Goal: Transaction & Acquisition: Purchase product/service

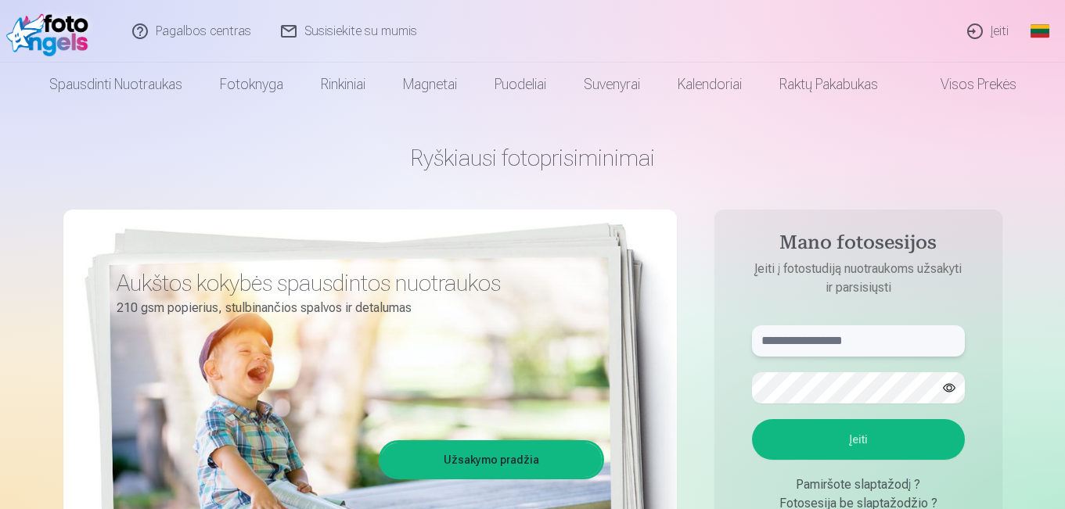
click at [820, 333] on input "text" at bounding box center [858, 340] width 213 height 31
click at [947, 390] on button "button" at bounding box center [949, 388] width 30 height 30
click at [888, 447] on button "Įeiti" at bounding box center [858, 439] width 213 height 41
click at [803, 338] on input "**********" at bounding box center [858, 340] width 213 height 31
click at [811, 343] on input "**********" at bounding box center [858, 340] width 213 height 31
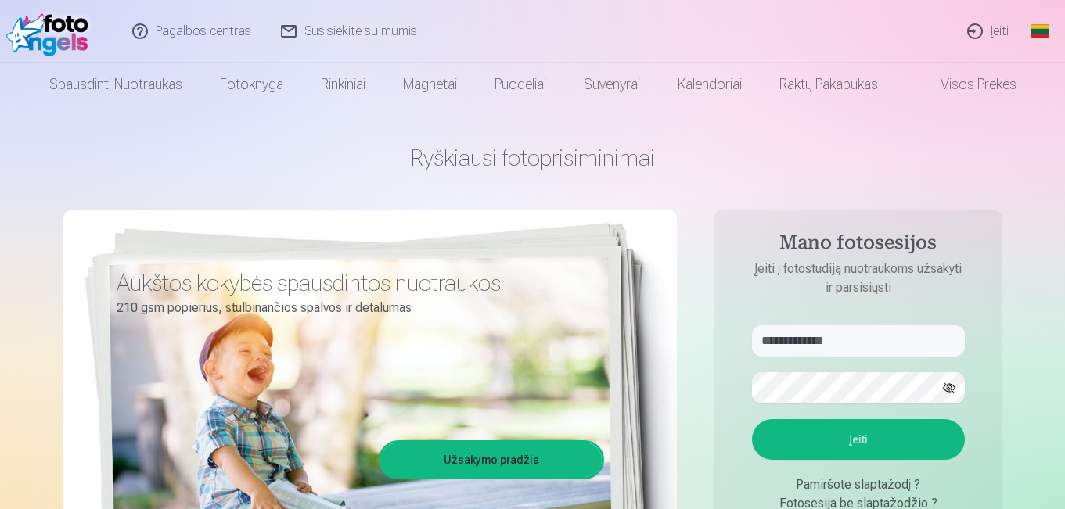
click at [868, 449] on button "Įeiti" at bounding box center [858, 439] width 213 height 41
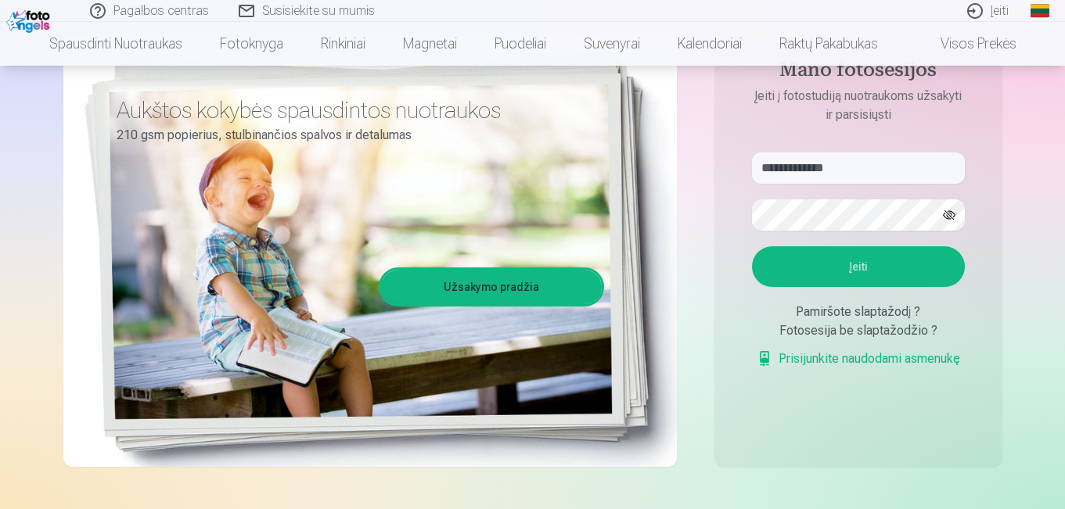
scroll to position [209, 0]
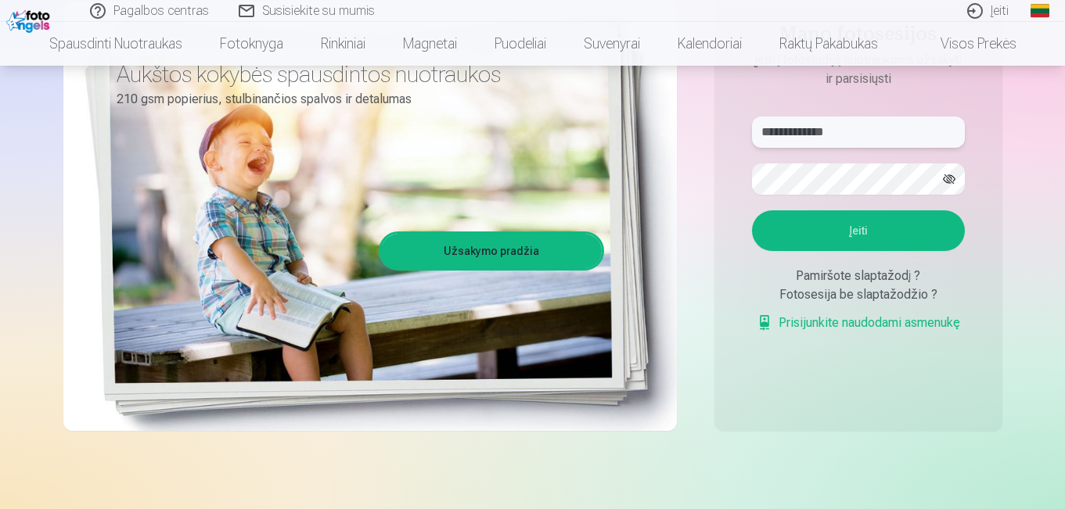
click at [809, 136] on input "**********" at bounding box center [858, 132] width 213 height 31
click at [820, 131] on input "**********" at bounding box center [858, 132] width 213 height 31
click at [817, 133] on input "**********" at bounding box center [858, 132] width 213 height 31
type input "**********"
click at [849, 230] on button "Įeiti" at bounding box center [858, 230] width 213 height 41
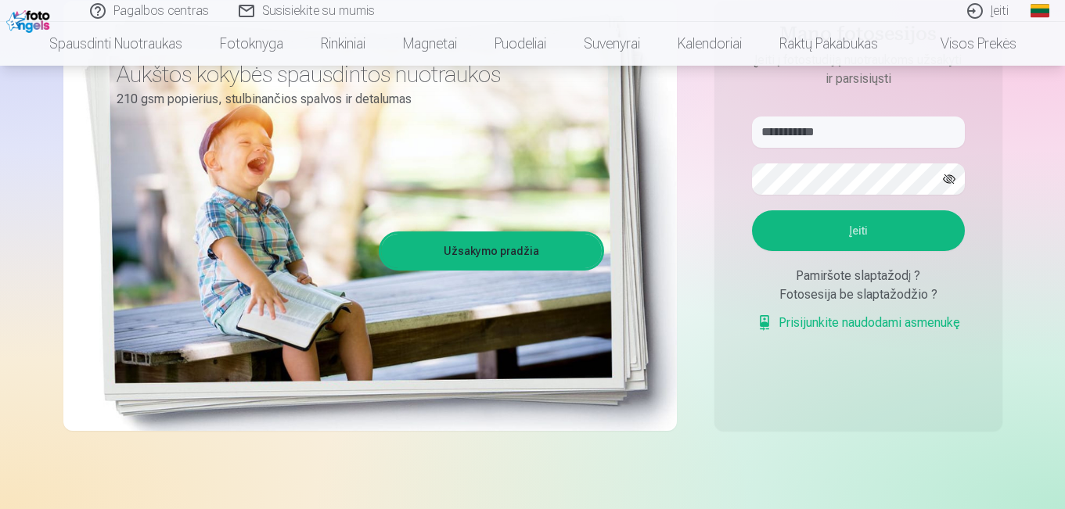
click at [852, 236] on button "Įeiti" at bounding box center [858, 230] width 213 height 41
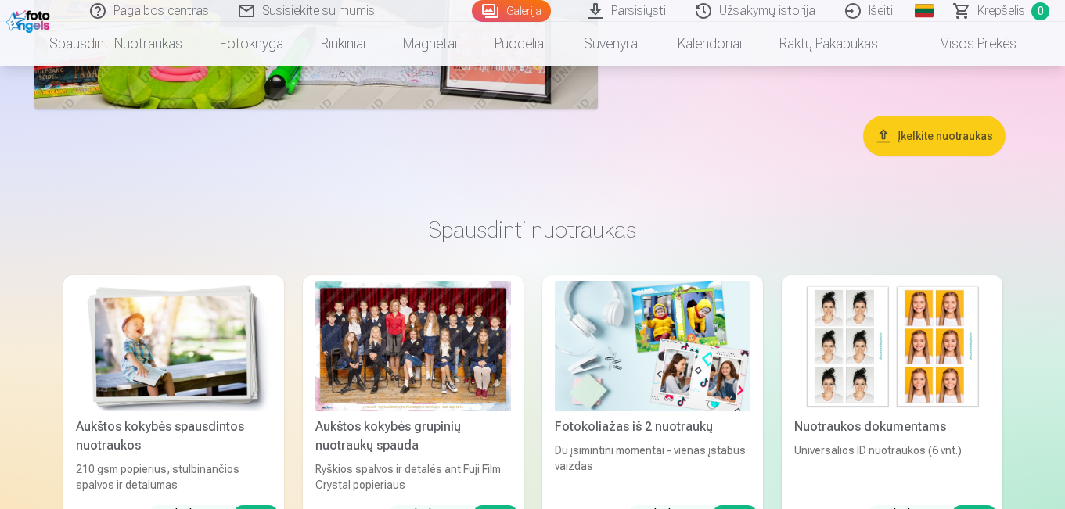
scroll to position [4771, 0]
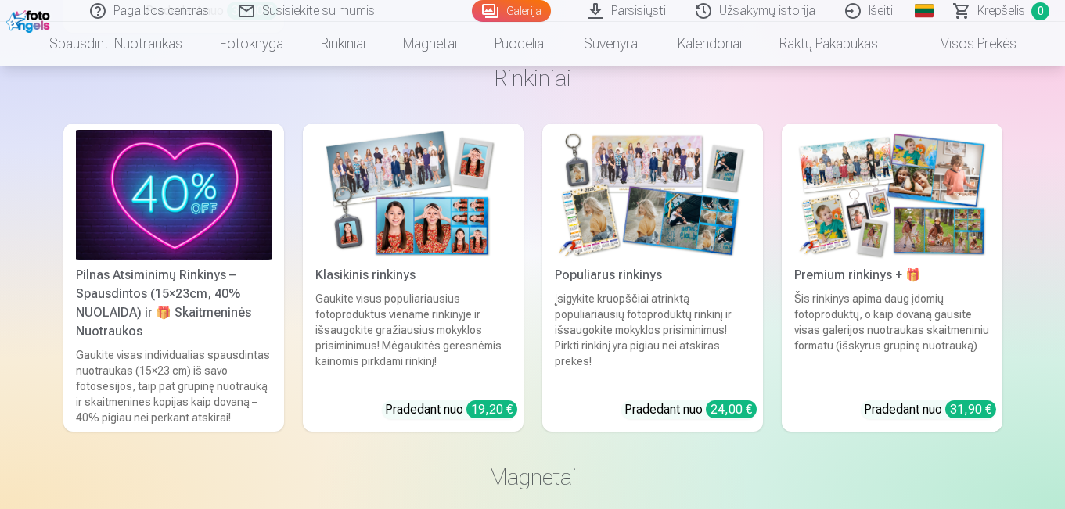
scroll to position [5892, 0]
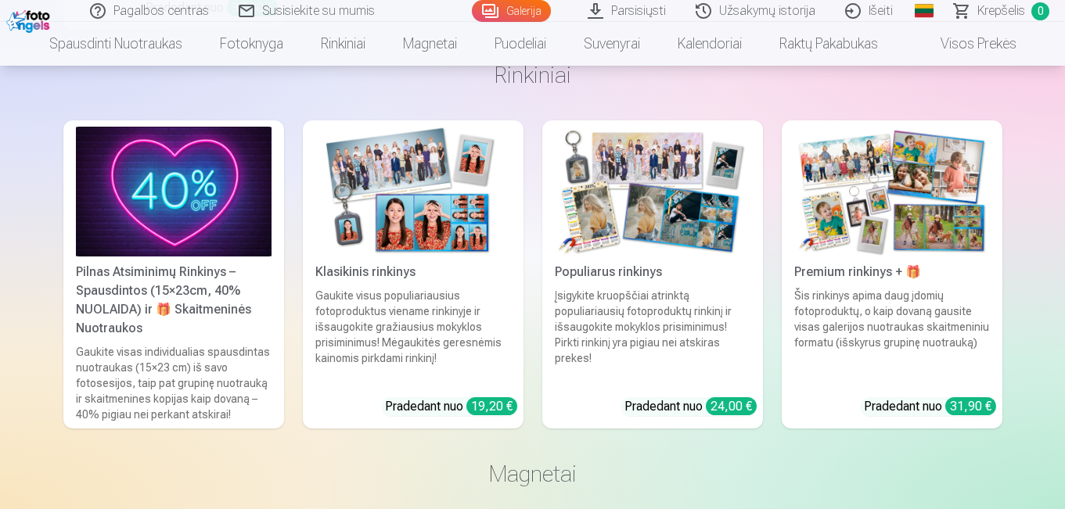
click at [482, 404] on div "19,20 €" at bounding box center [491, 406] width 51 height 18
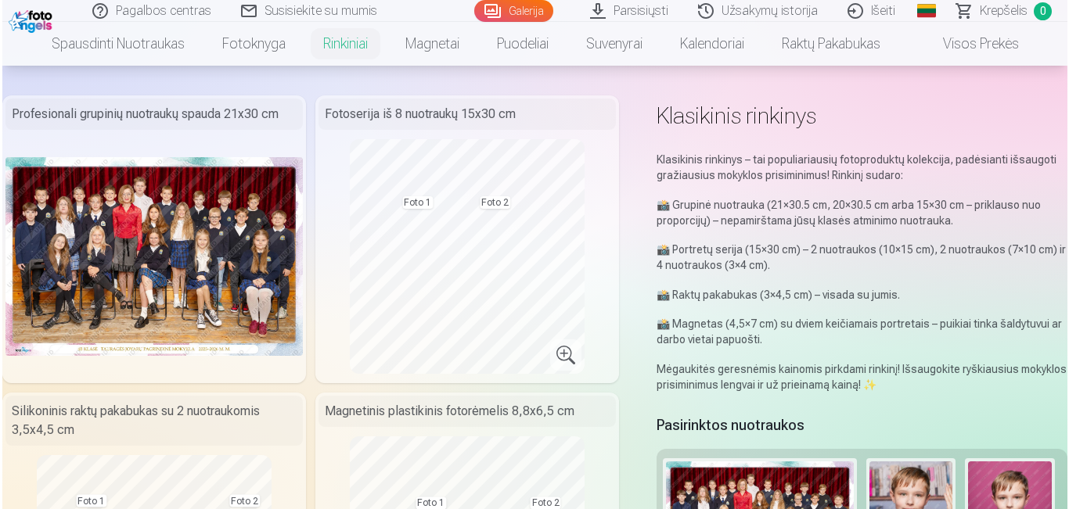
scroll to position [27, 0]
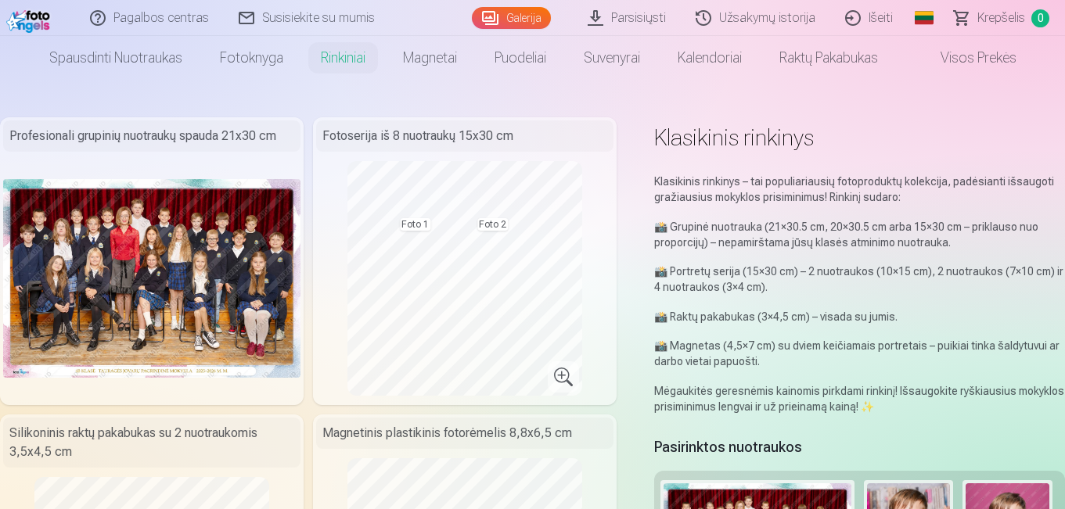
click at [153, 261] on img at bounding box center [151, 278] width 297 height 198
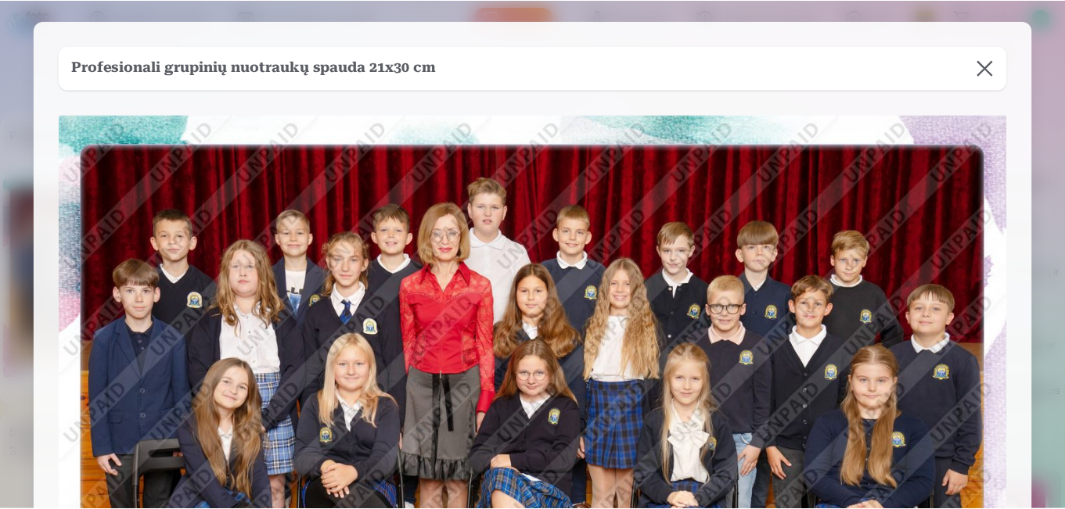
scroll to position [0, 0]
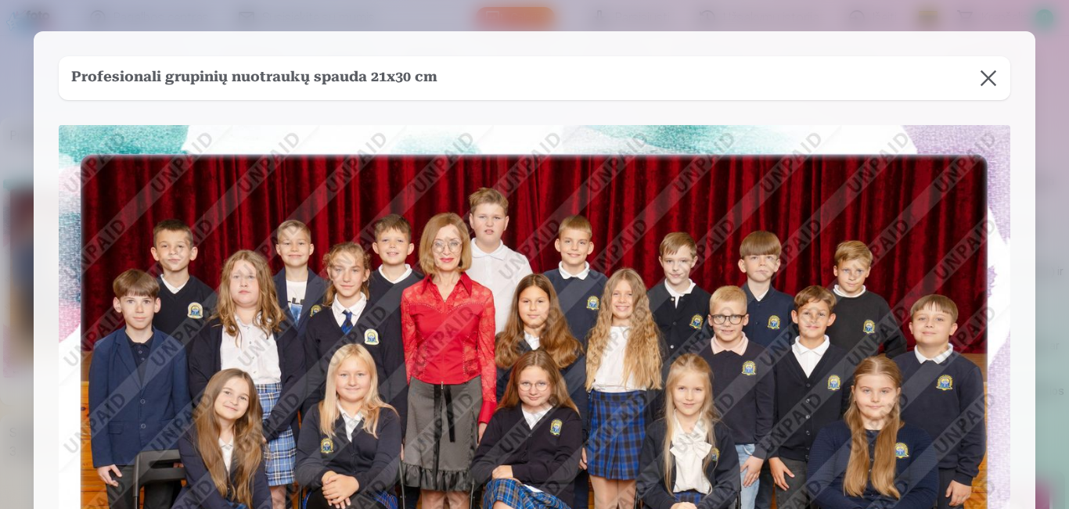
click at [991, 73] on button at bounding box center [988, 78] width 44 height 44
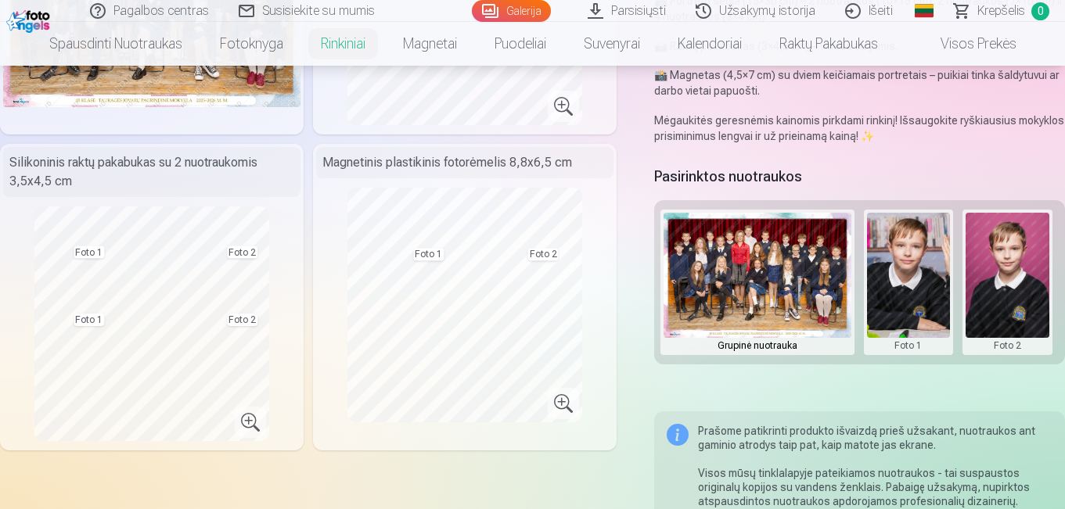
scroll to position [313, 0]
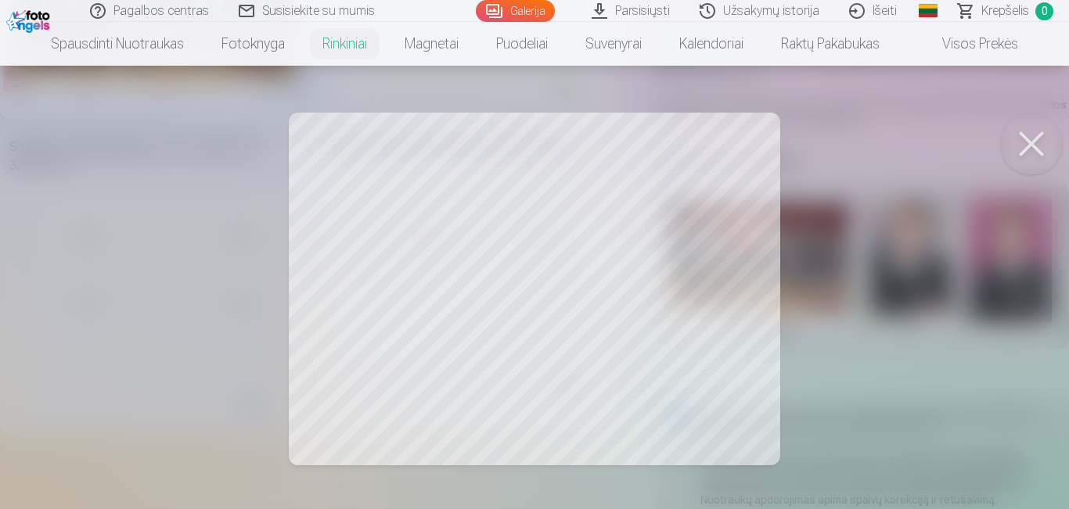
click at [1039, 135] on button at bounding box center [1031, 144] width 63 height 63
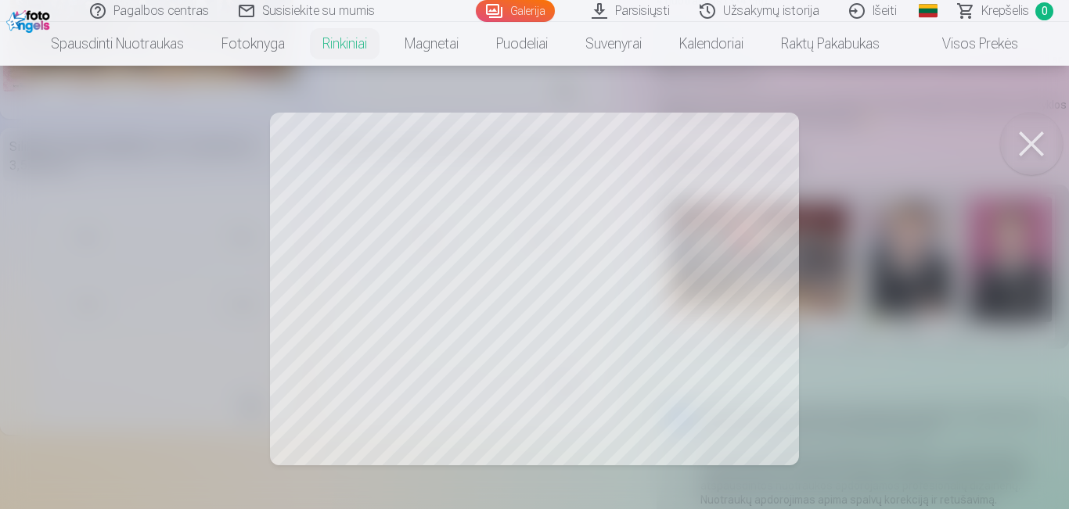
click at [1046, 147] on button at bounding box center [1031, 144] width 63 height 63
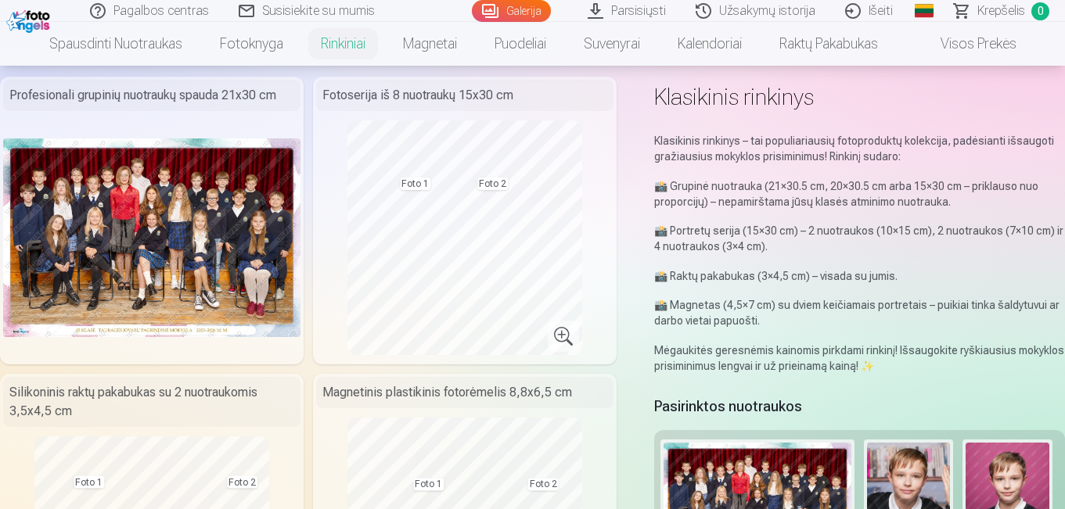
scroll to position [52, 0]
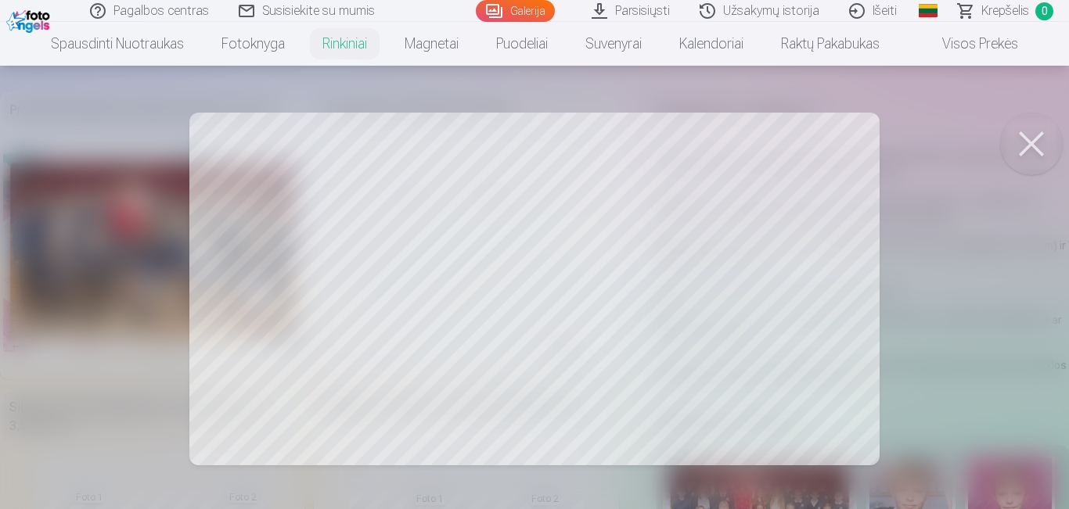
click at [1036, 142] on button at bounding box center [1031, 144] width 63 height 63
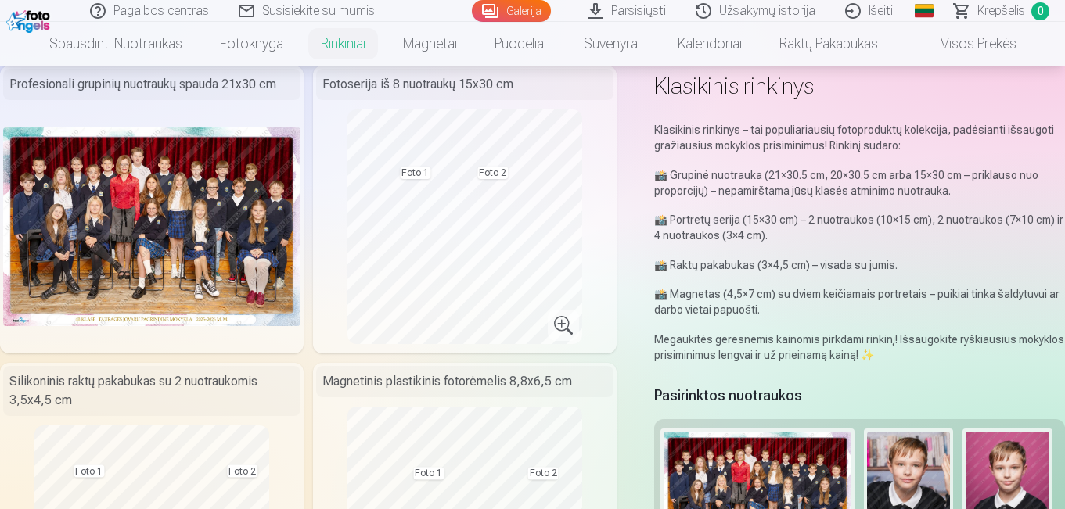
scroll to position [0, 0]
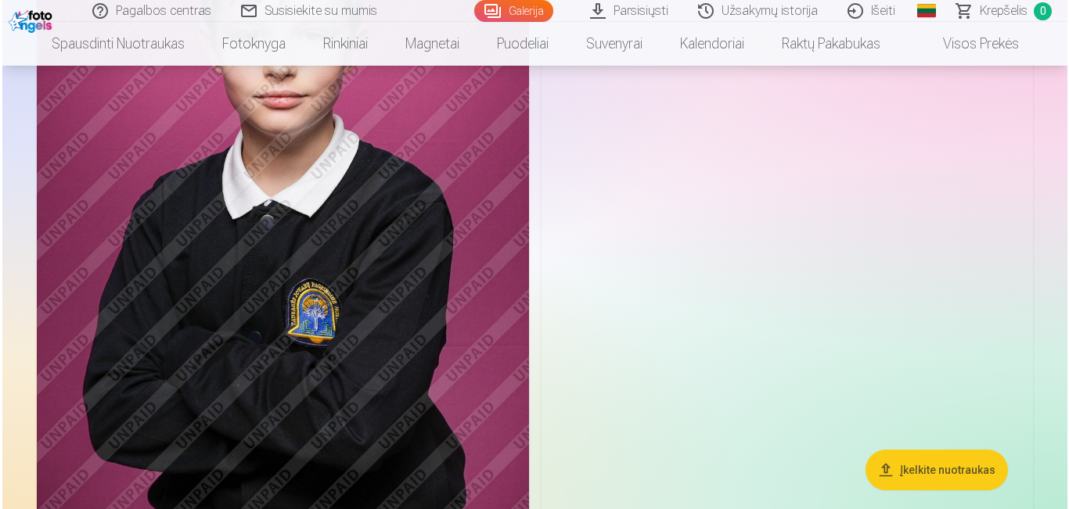
scroll to position [2191, 0]
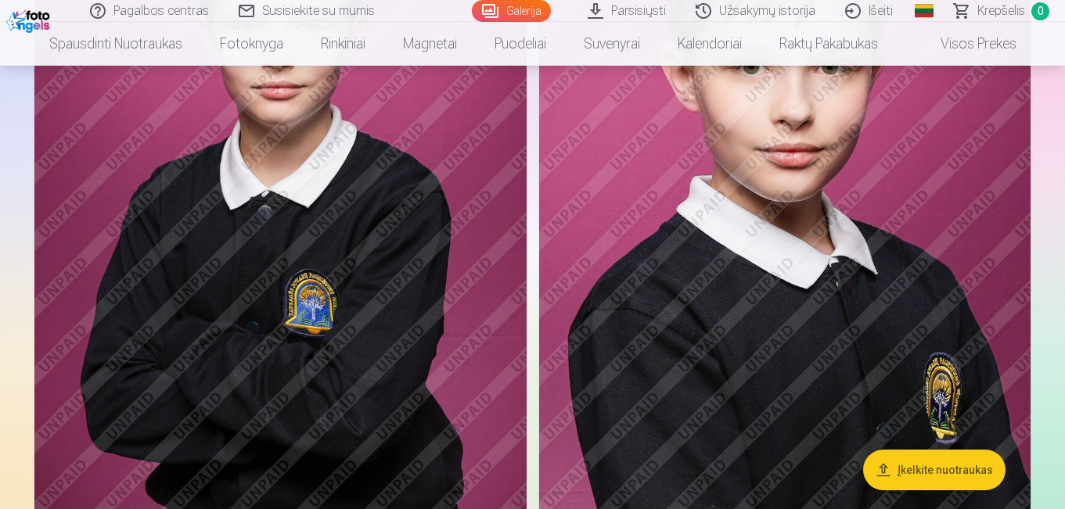
click at [434, 375] on img at bounding box center [280, 216] width 492 height 738
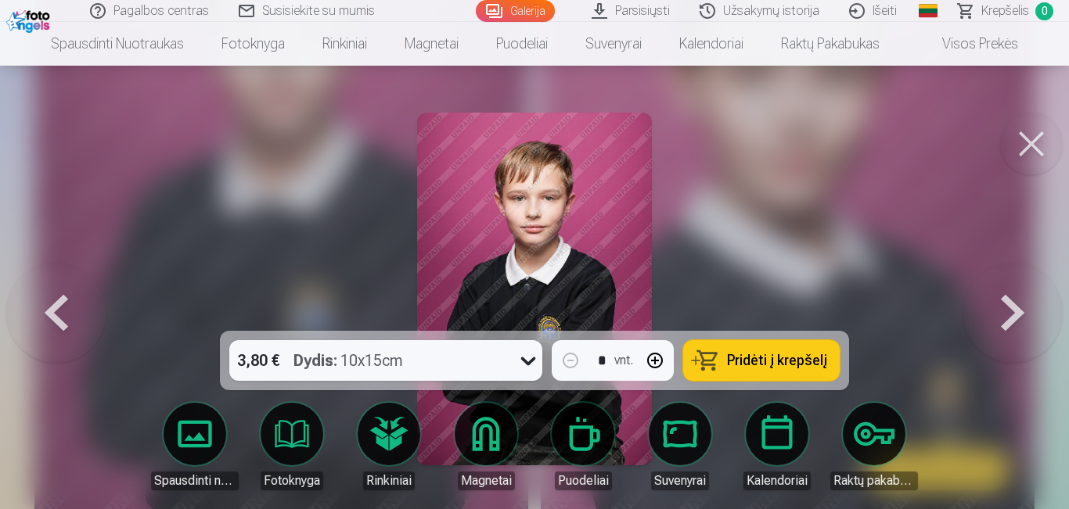
click at [784, 367] on span "Pridėti į krepšelį" at bounding box center [777, 361] width 100 height 14
click at [1025, 137] on button at bounding box center [1031, 144] width 63 height 63
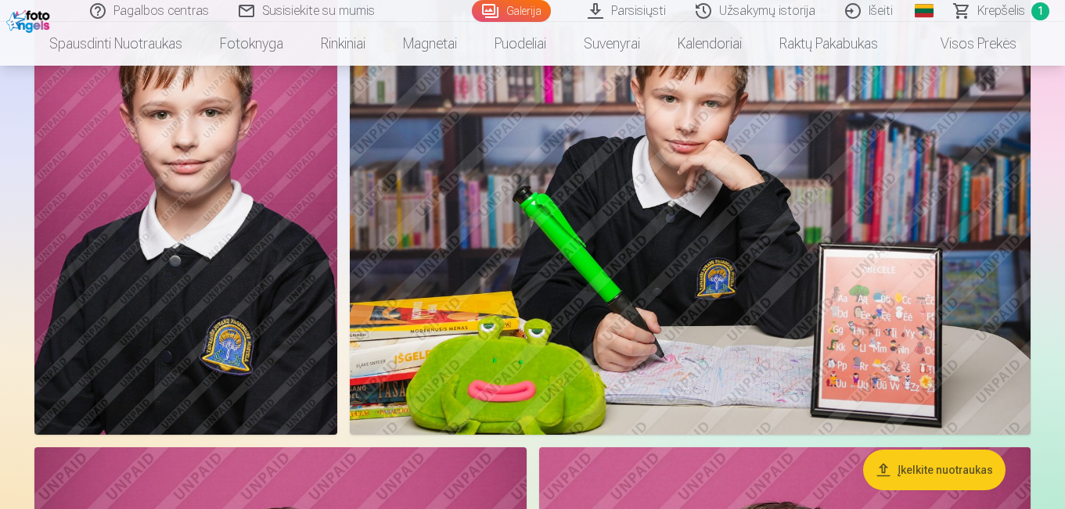
scroll to position [1584, 0]
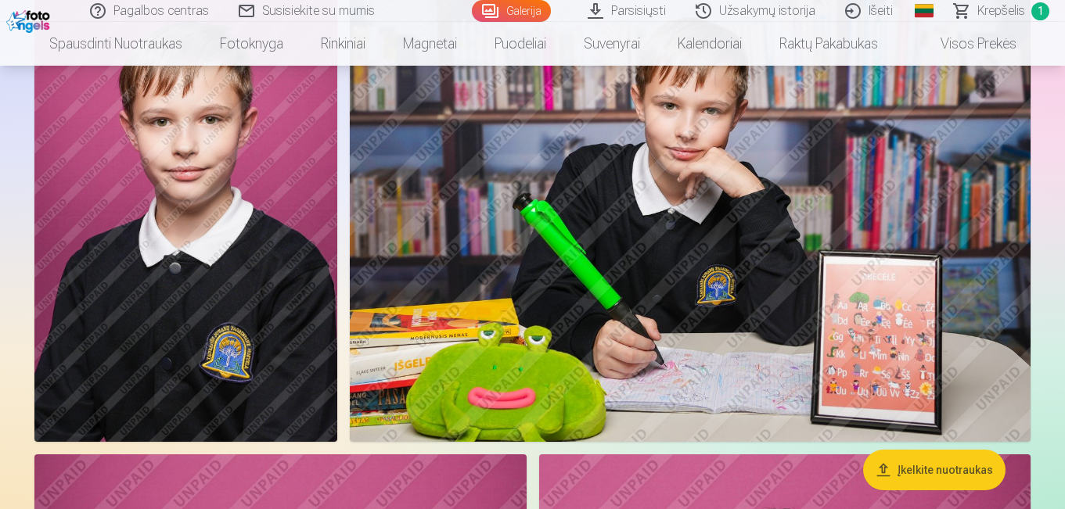
click at [598, 251] on img at bounding box center [690, 215] width 681 height 454
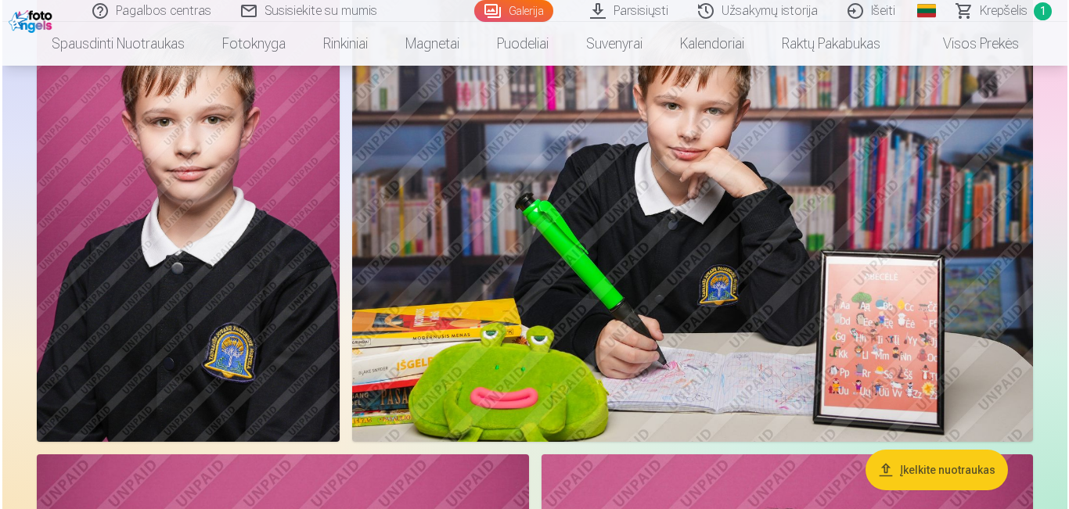
scroll to position [1589, 0]
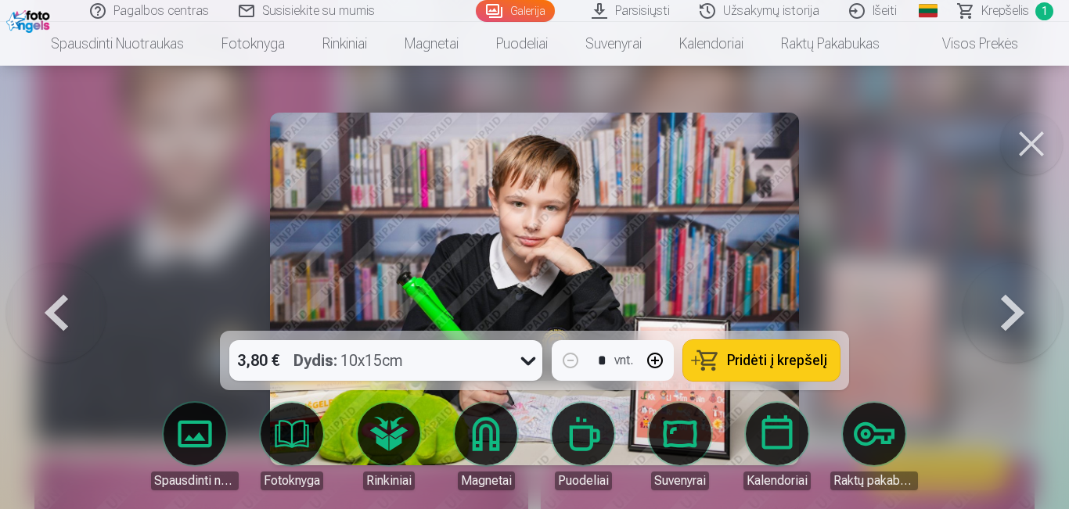
click at [793, 351] on button "Pridėti į krepšelį" at bounding box center [761, 360] width 156 height 41
click at [1016, 137] on button at bounding box center [1031, 144] width 63 height 63
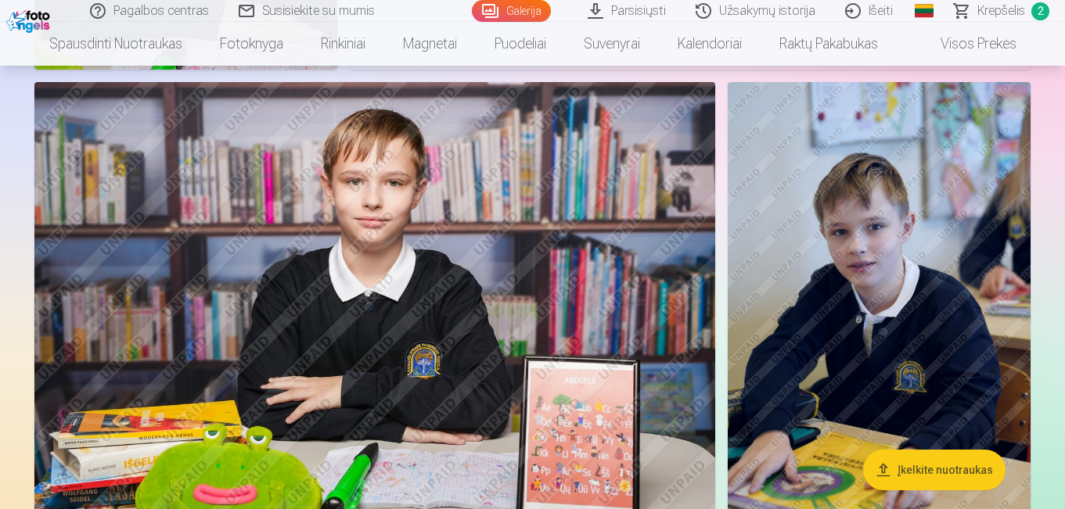
scroll to position [1010, 0]
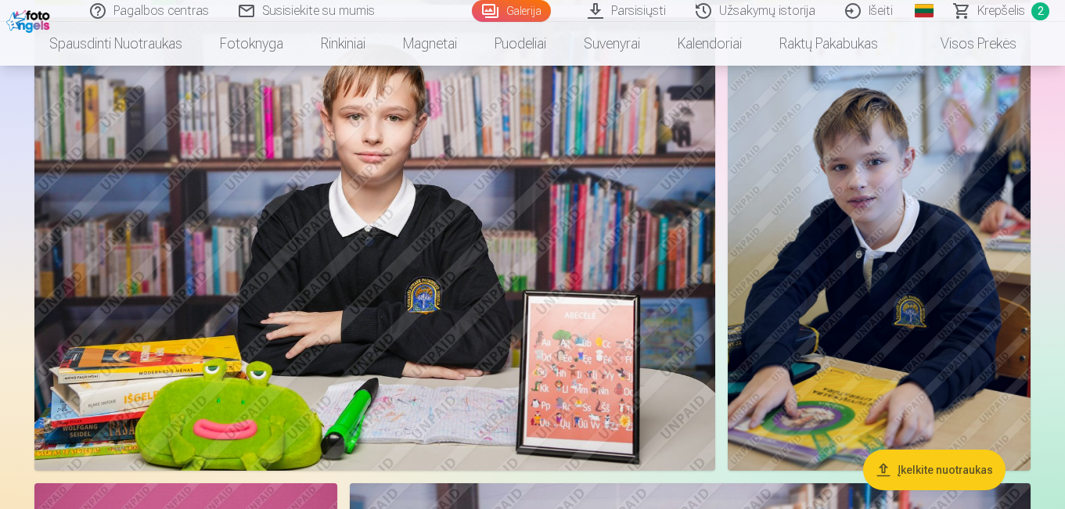
click at [904, 276] on img at bounding box center [879, 244] width 303 height 454
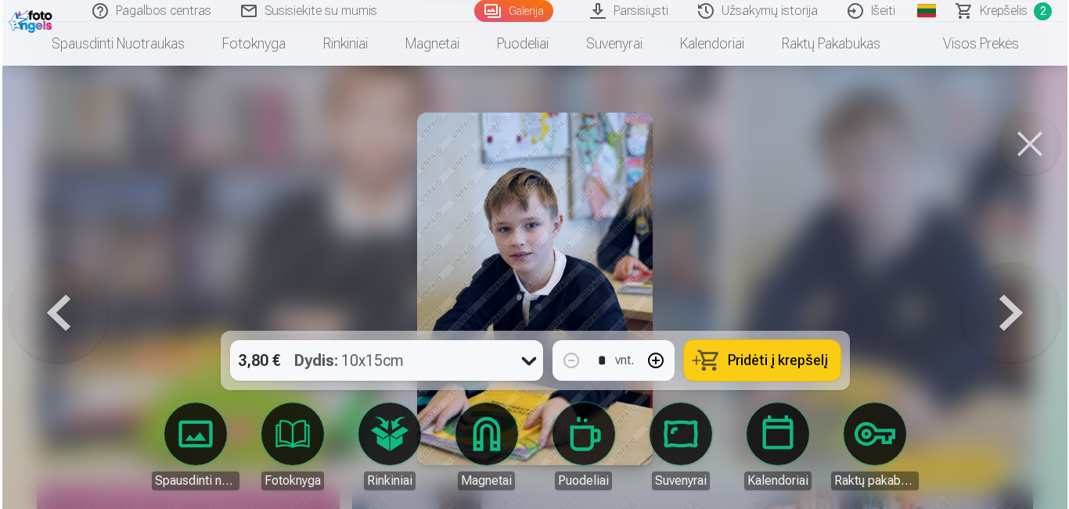
scroll to position [1090, 0]
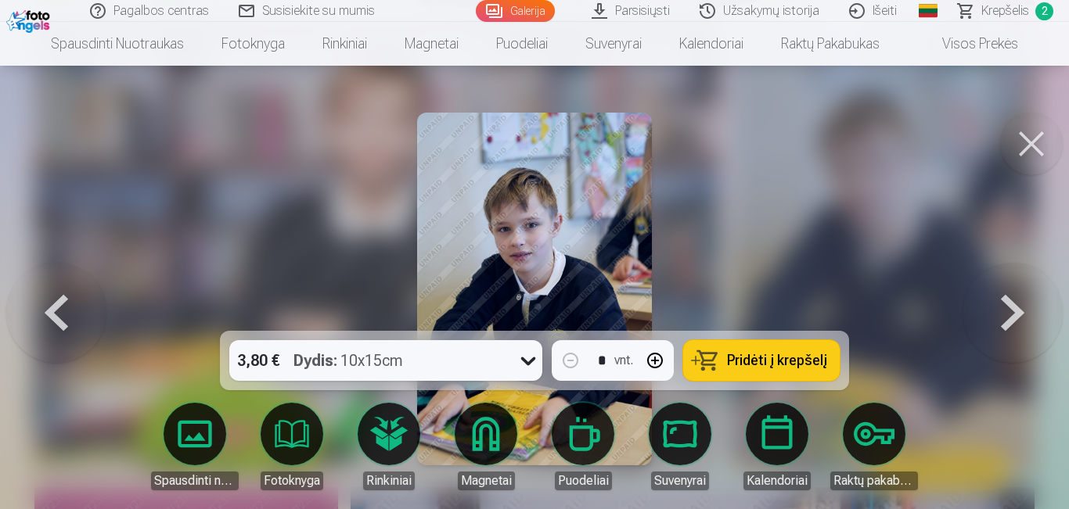
click at [713, 383] on div "3,80 € Dydis : 10x15cm * vnt. Pridėti į krepšelį" at bounding box center [534, 360] width 629 height 59
click at [707, 365] on button "Pridėti į krepšelį" at bounding box center [761, 360] width 156 height 41
click at [1027, 135] on button at bounding box center [1031, 144] width 63 height 63
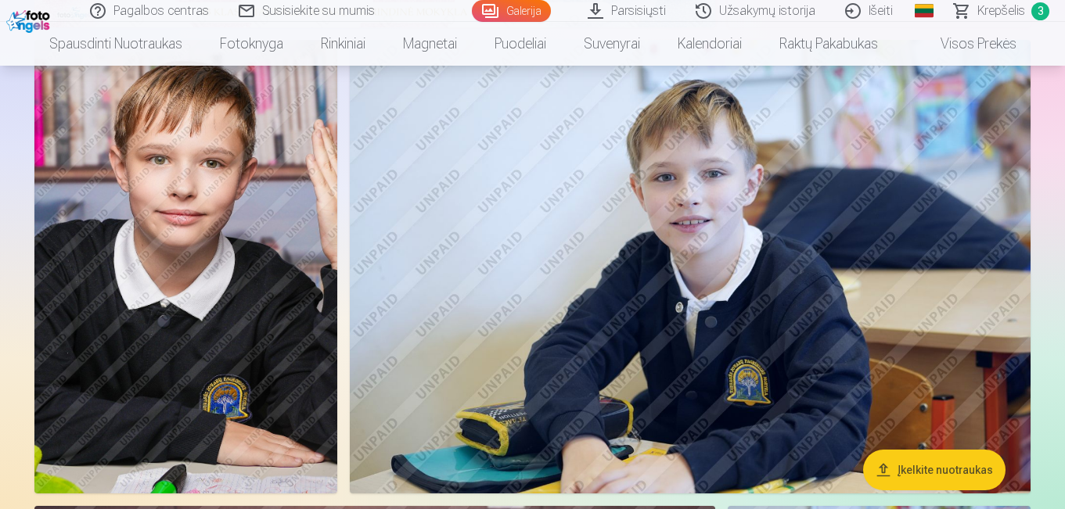
scroll to position [593, 0]
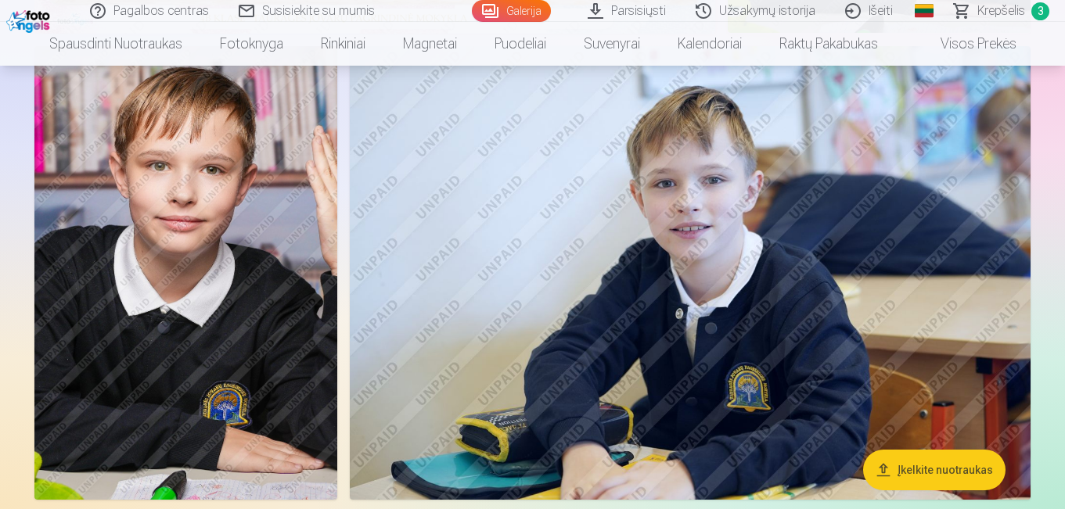
click at [786, 287] on img at bounding box center [690, 273] width 681 height 455
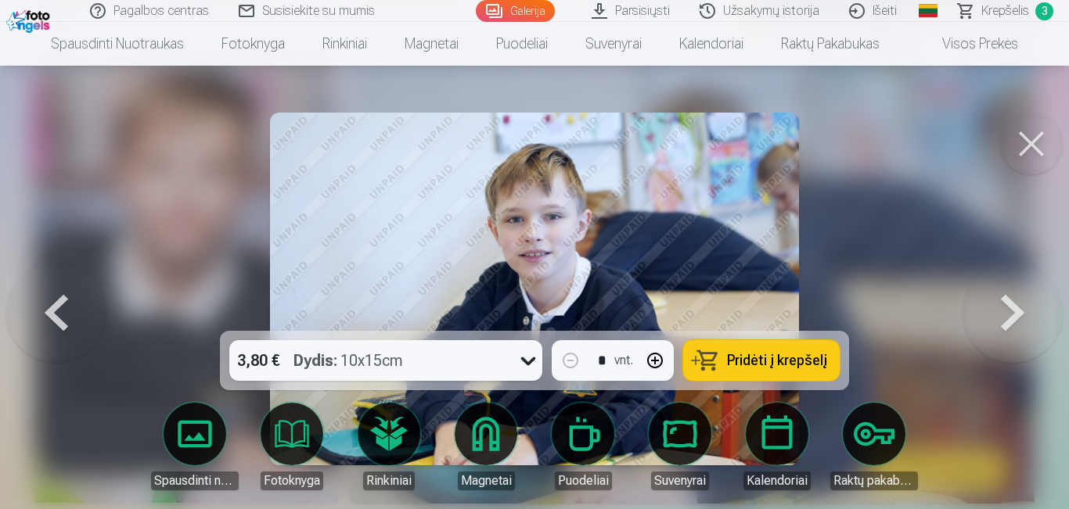
click at [789, 379] on button "Pridėti į krepšelį" at bounding box center [761, 360] width 156 height 41
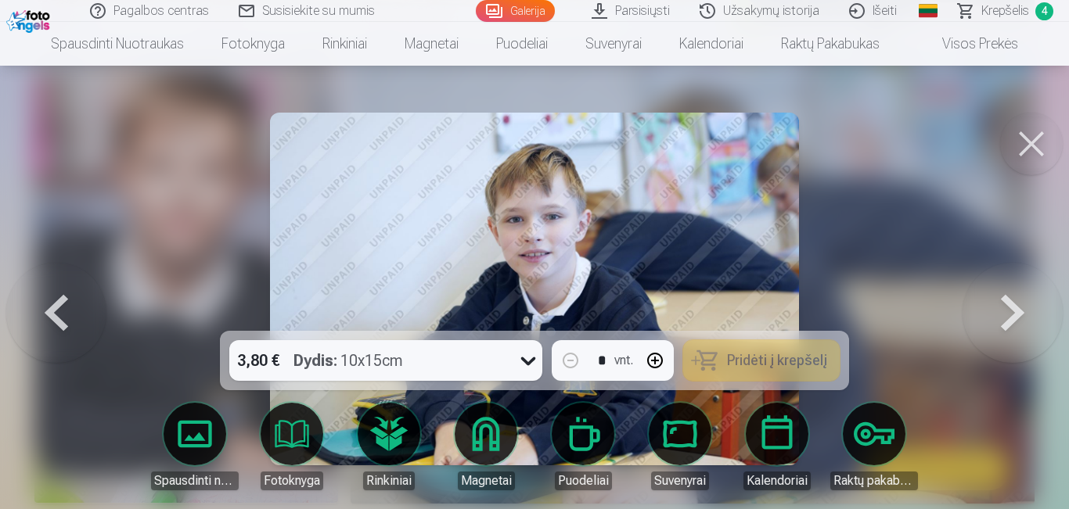
click at [1039, 124] on button at bounding box center [1031, 144] width 63 height 63
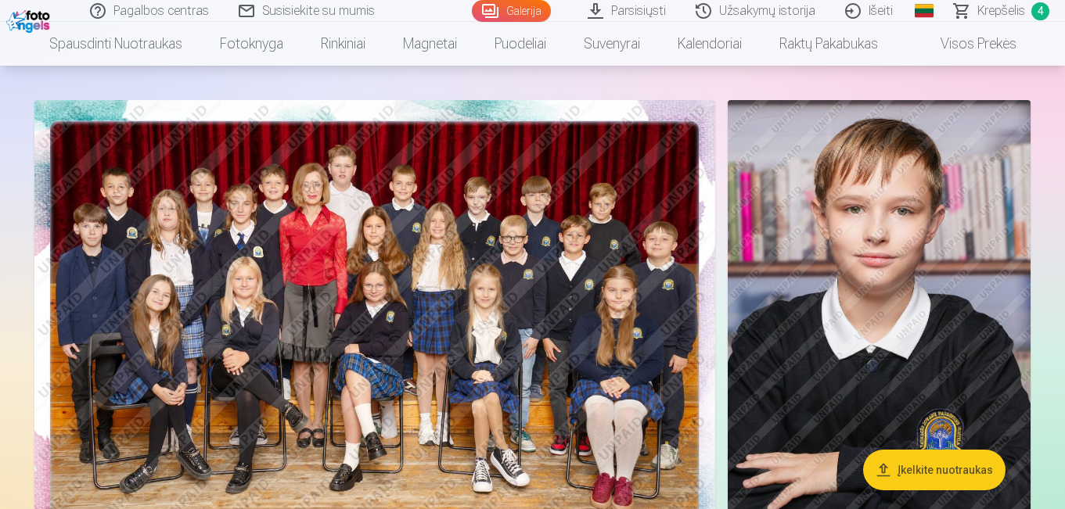
scroll to position [71, 0]
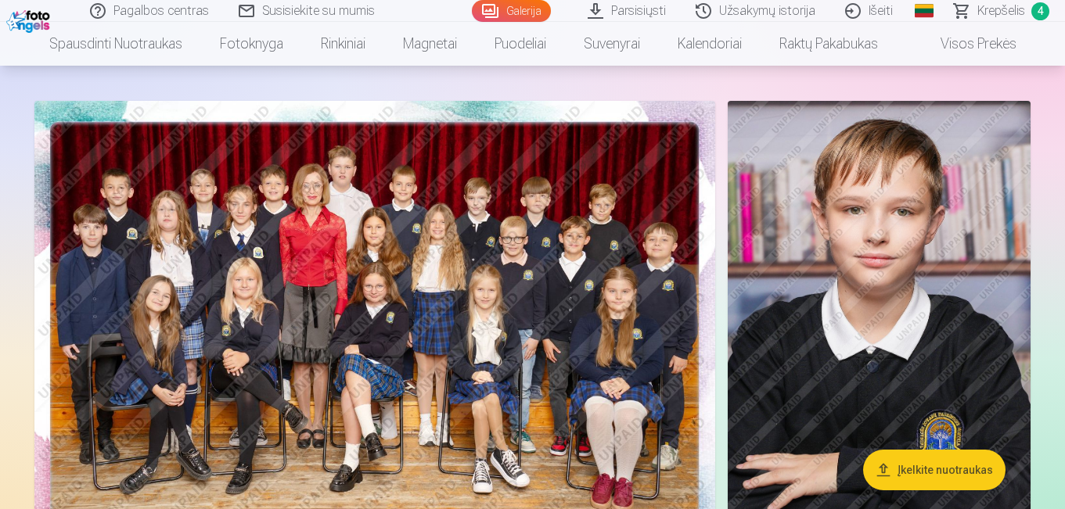
click at [466, 293] on img at bounding box center [374, 328] width 681 height 455
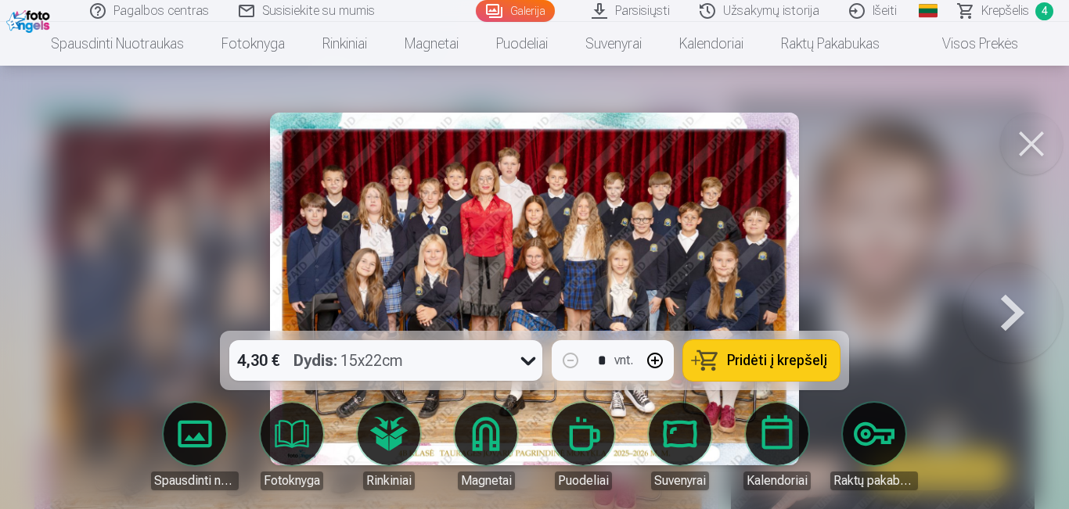
click at [748, 359] on span "Pridėti į krepšelį" at bounding box center [777, 361] width 100 height 14
click at [1034, 148] on button at bounding box center [1031, 144] width 63 height 63
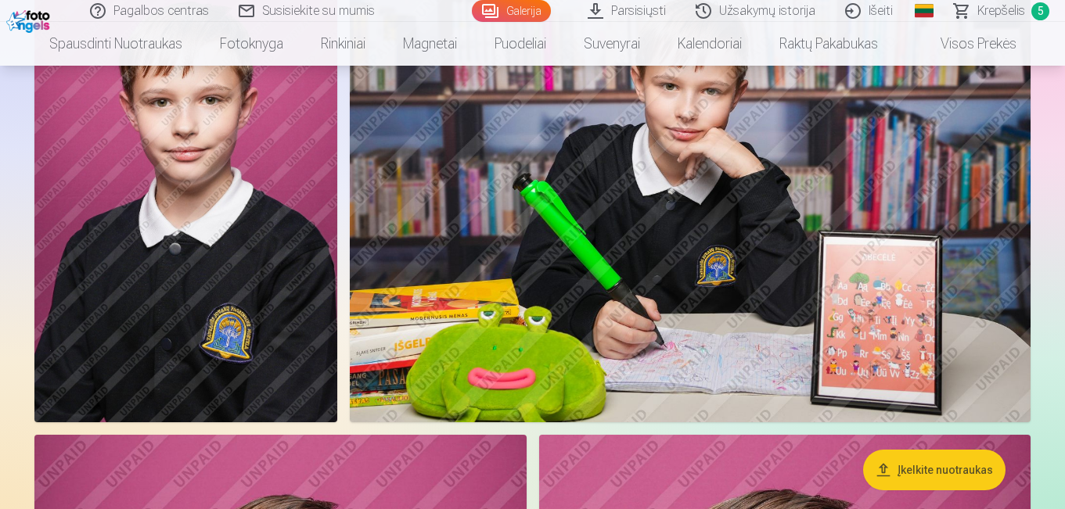
scroll to position [1610, 0]
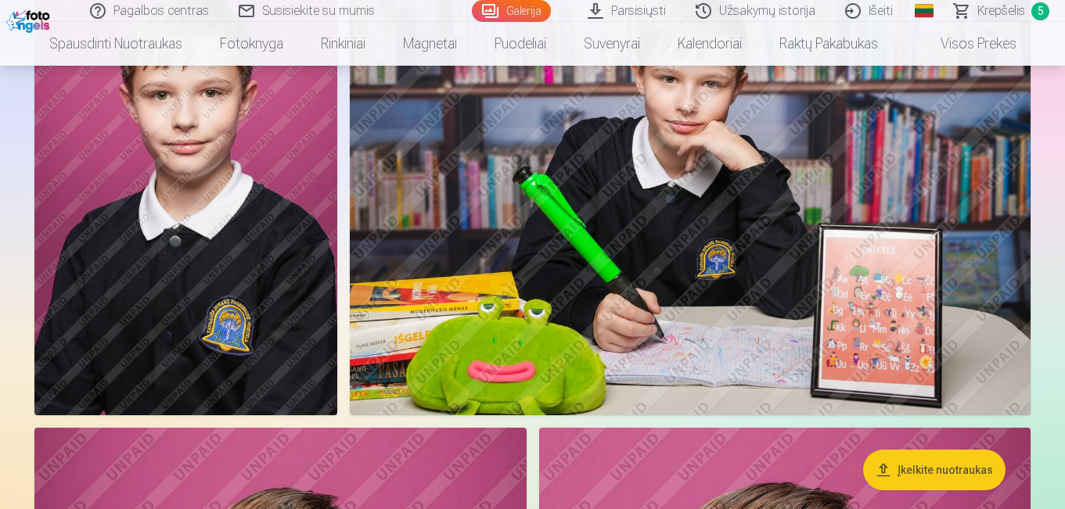
click at [714, 313] on img at bounding box center [690, 189] width 681 height 454
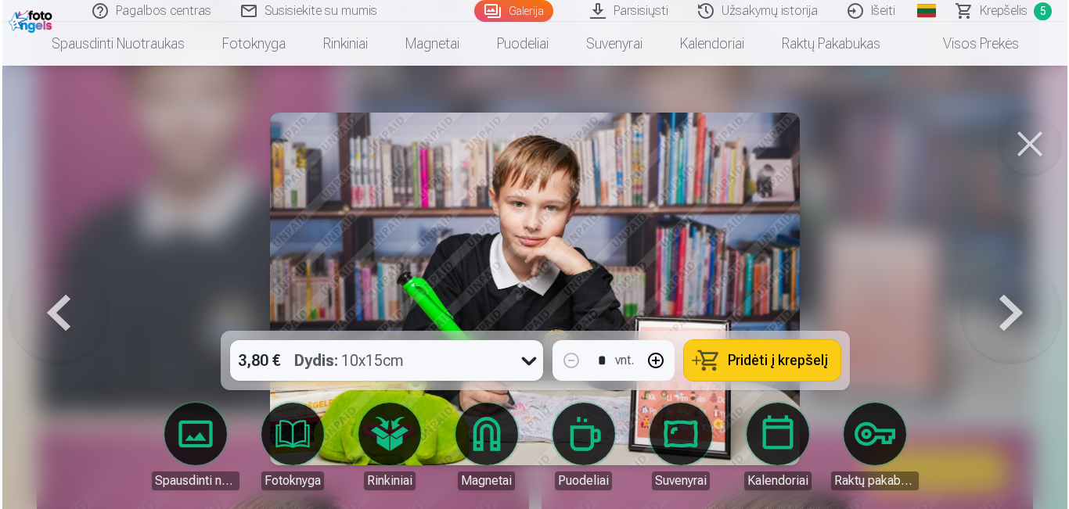
scroll to position [1616, 0]
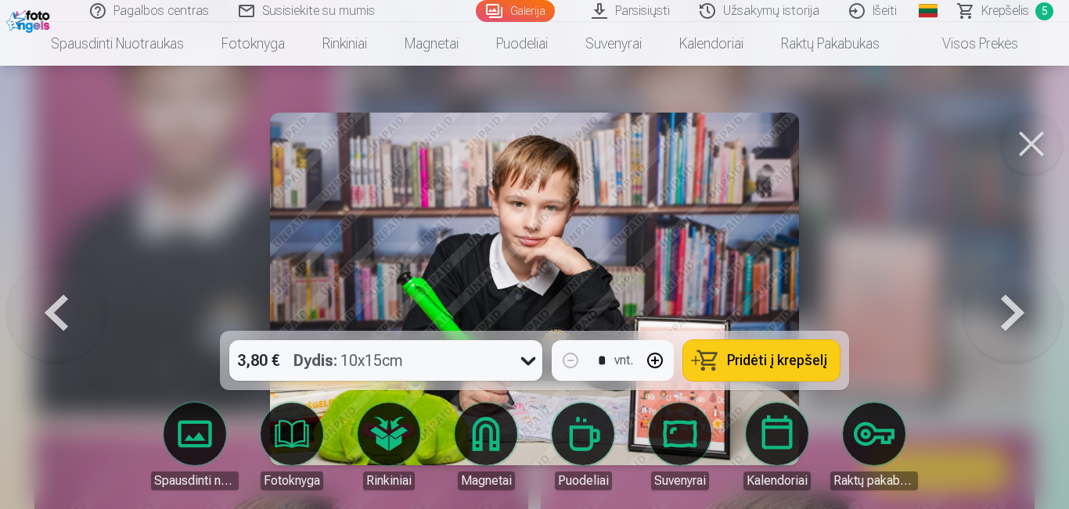
click at [734, 363] on span "Pridėti į krepšelį" at bounding box center [777, 361] width 100 height 14
click at [1018, 143] on button at bounding box center [1031, 144] width 63 height 63
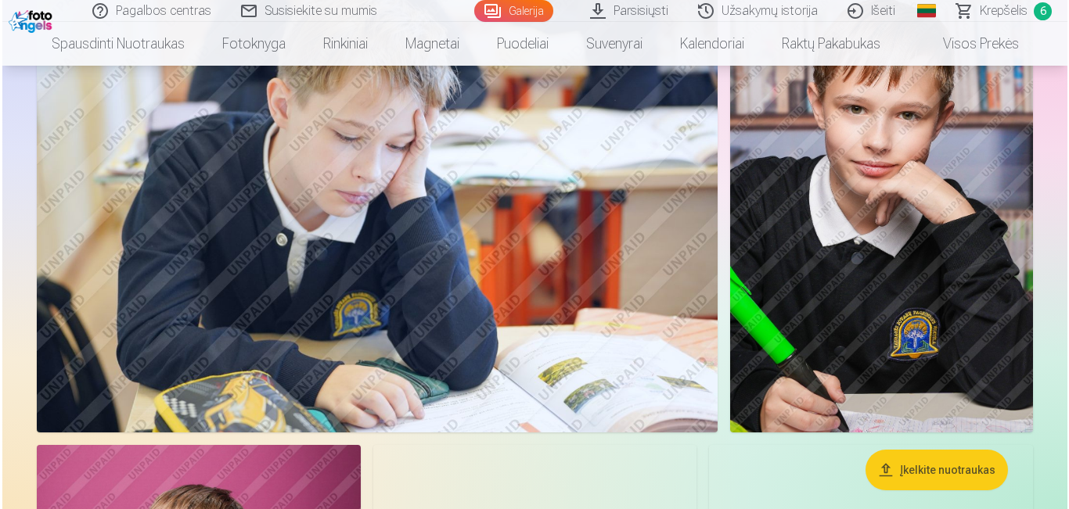
scroll to position [2835, 0]
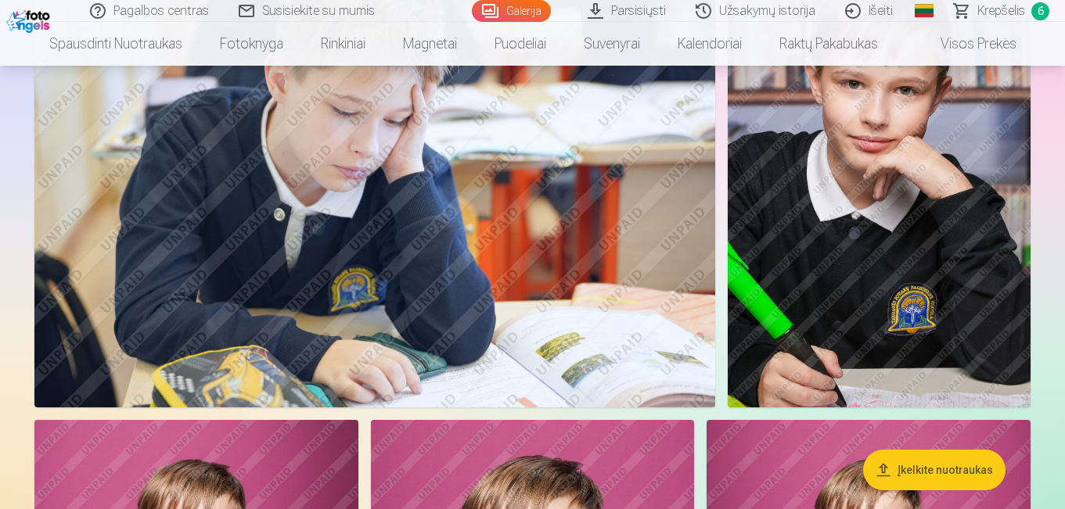
click at [466, 279] on img at bounding box center [374, 180] width 681 height 455
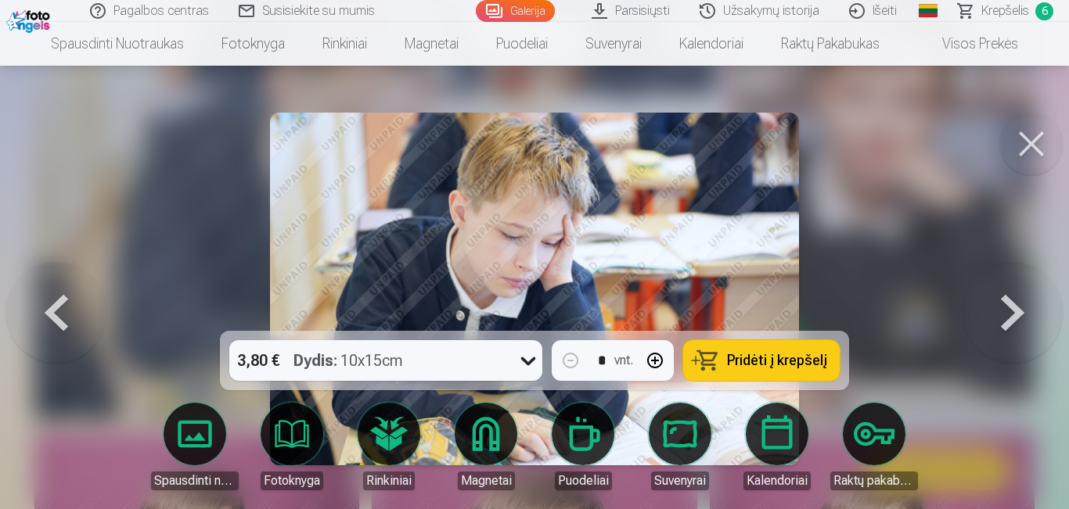
click at [709, 355] on button "Pridėti į krepšelį" at bounding box center [761, 360] width 156 height 41
click at [1043, 154] on button at bounding box center [1031, 144] width 63 height 63
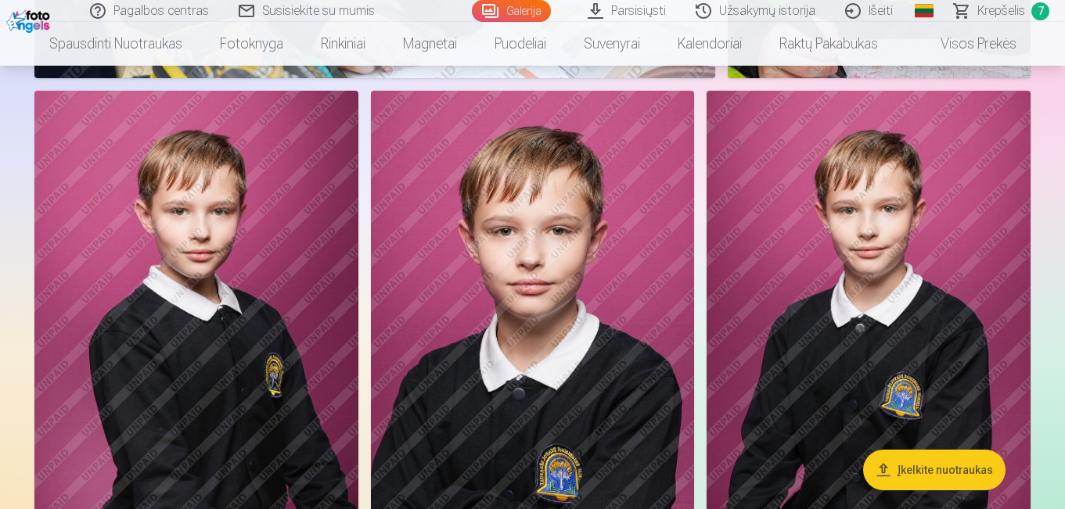
click at [245, 294] on img at bounding box center [196, 334] width 324 height 486
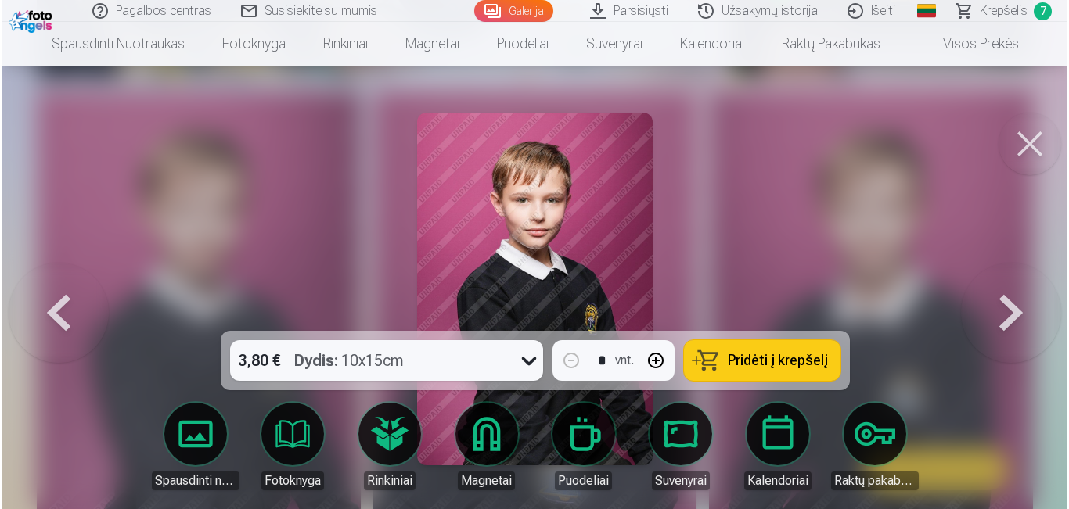
scroll to position [3175, 0]
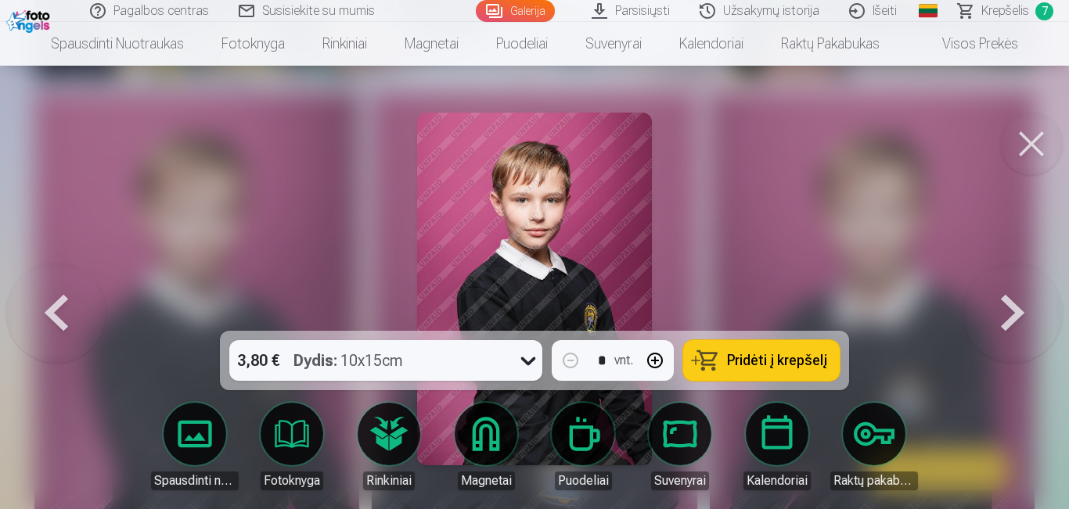
click at [723, 362] on button "Pridėti į krepšelį" at bounding box center [761, 360] width 156 height 41
click at [1026, 147] on button at bounding box center [1031, 144] width 63 height 63
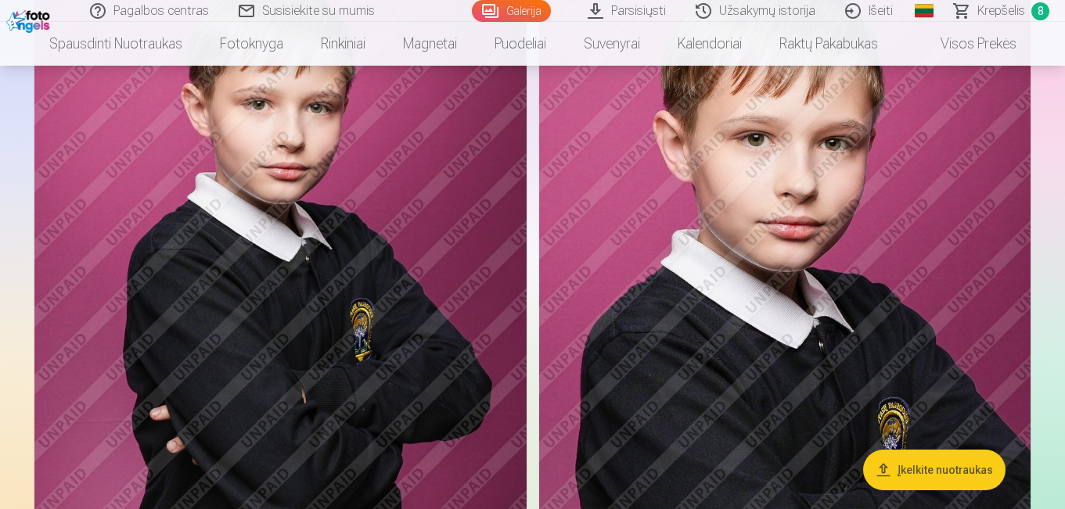
scroll to position [3842, 0]
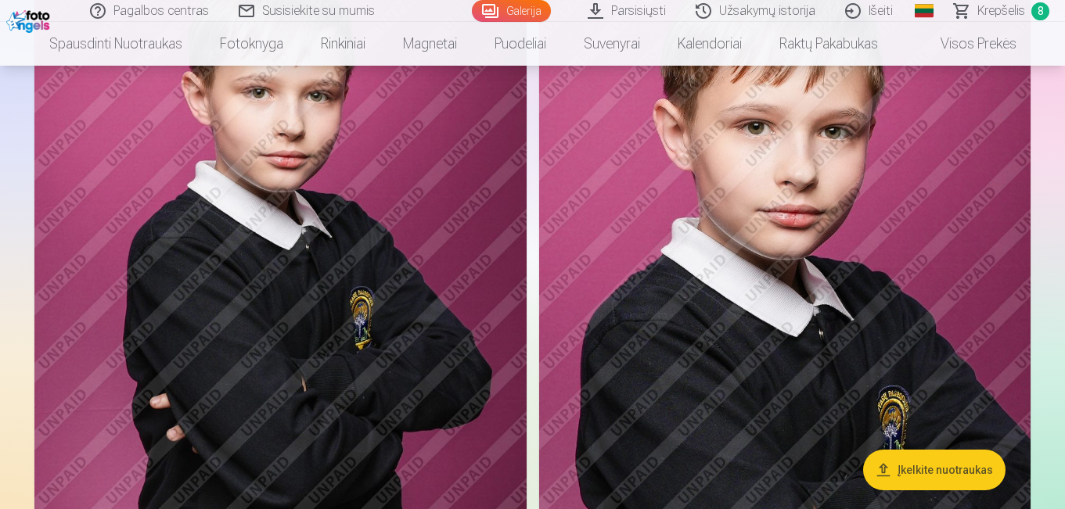
click at [828, 343] on img at bounding box center [784, 281] width 491 height 738
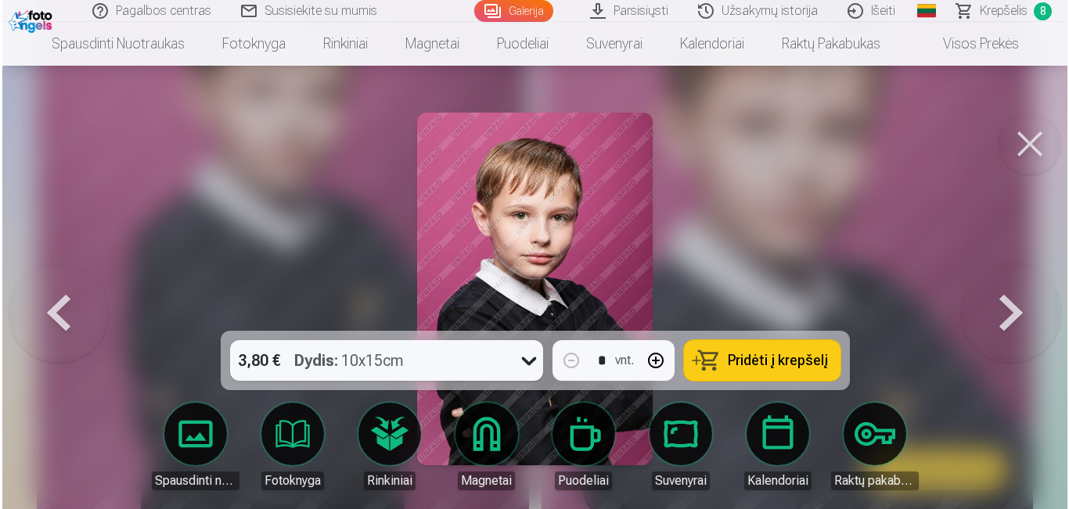
scroll to position [3856, 0]
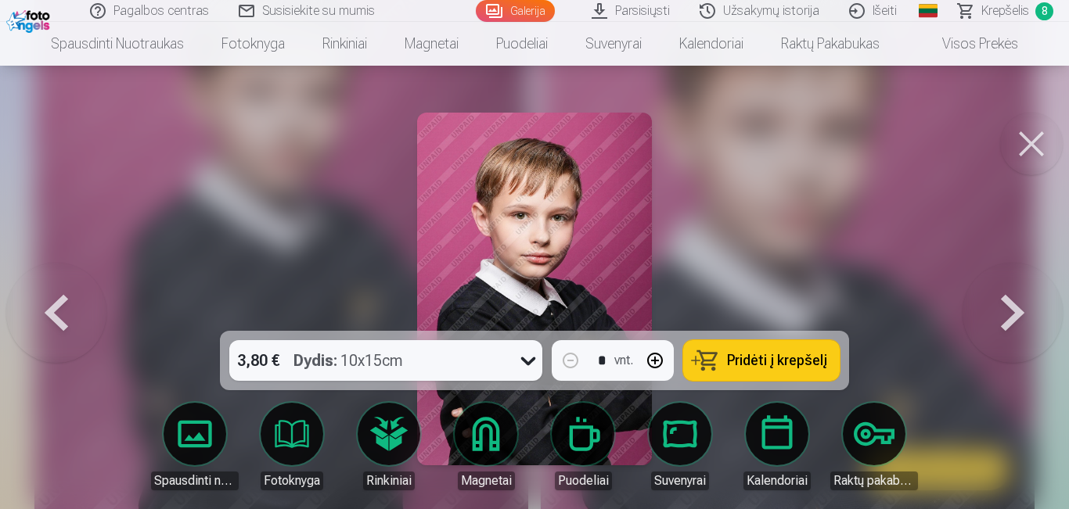
click at [778, 354] on span "Pridėti į krepšelį" at bounding box center [777, 361] width 100 height 14
click at [1042, 124] on button at bounding box center [1031, 144] width 63 height 63
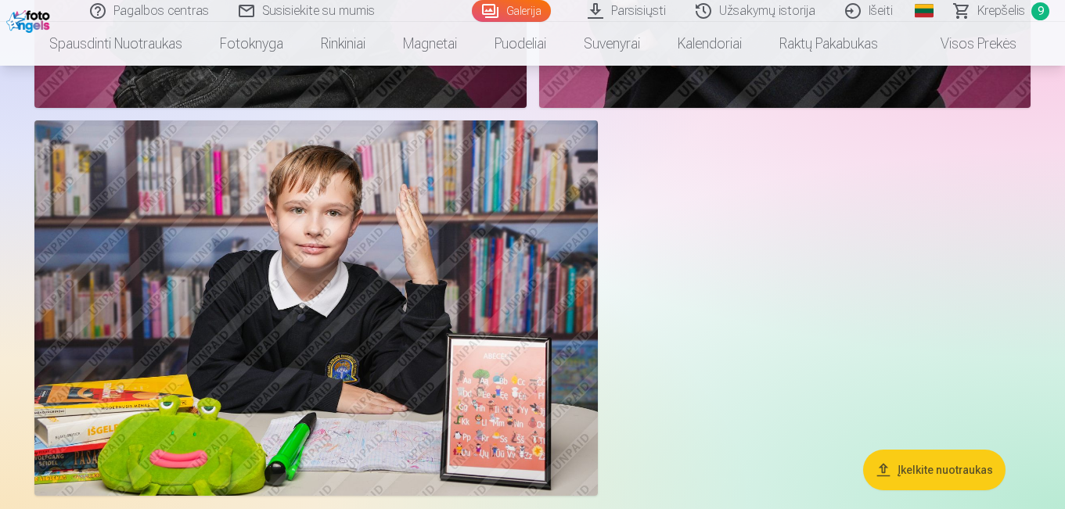
scroll to position [4390, 0]
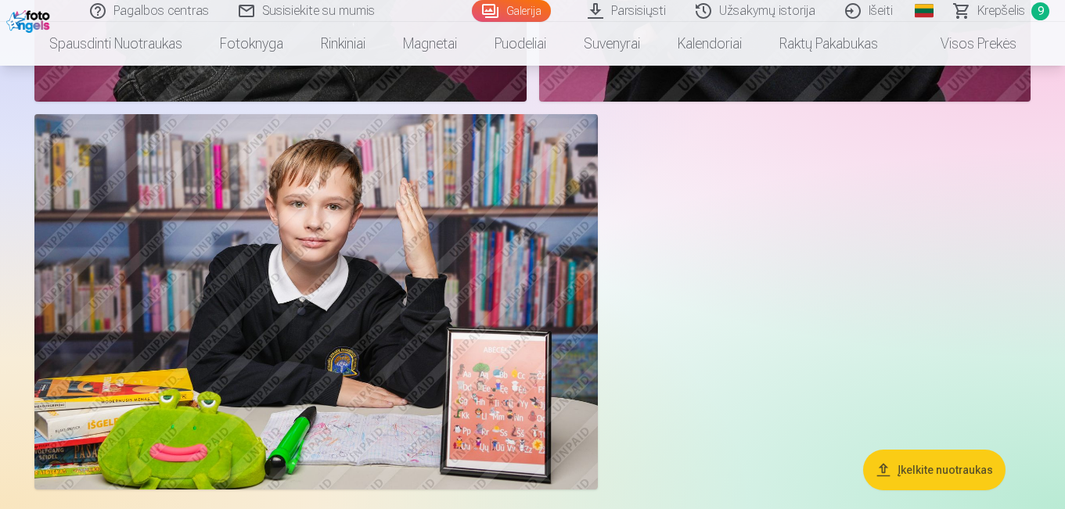
click at [376, 374] on img at bounding box center [315, 302] width 563 height 376
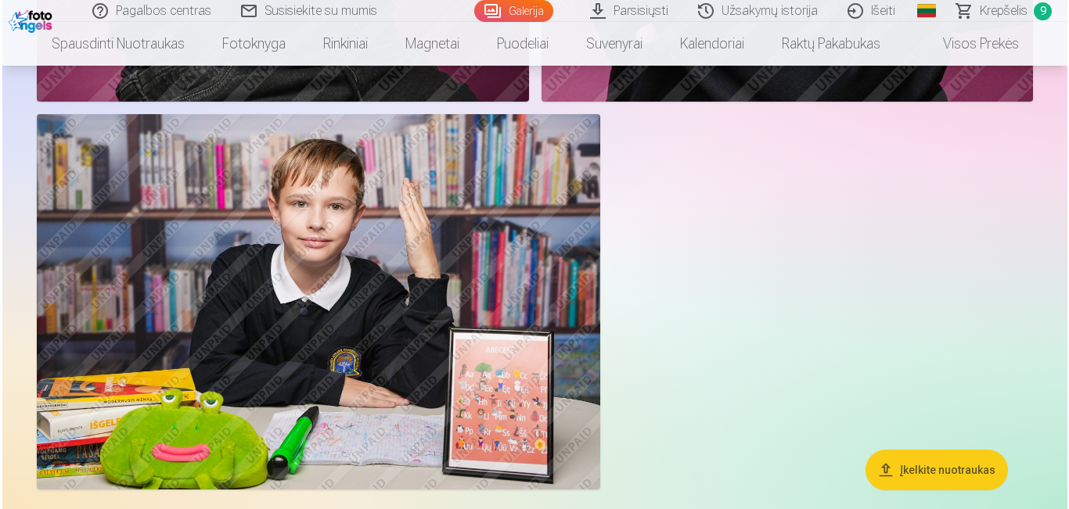
scroll to position [4404, 0]
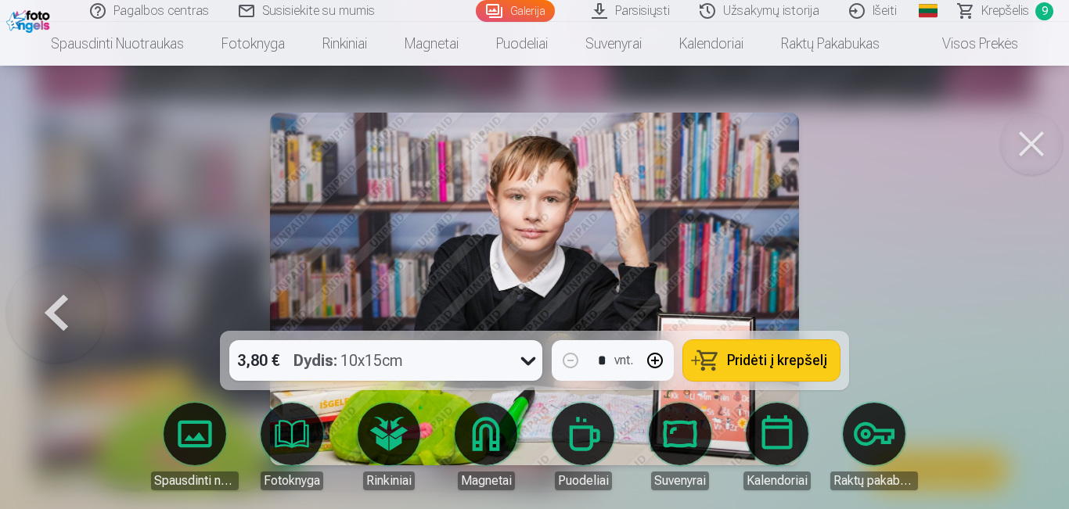
click at [811, 358] on span "Pridėti į krepšelį" at bounding box center [777, 361] width 100 height 14
click at [1010, 13] on span "Krepšelis" at bounding box center [1004, 11] width 48 height 19
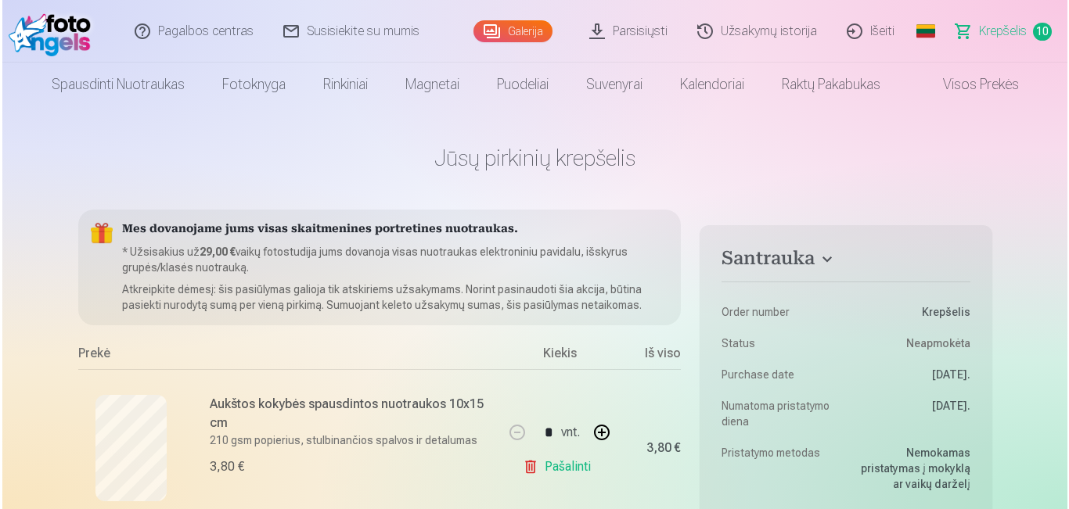
scroll to position [4404, 0]
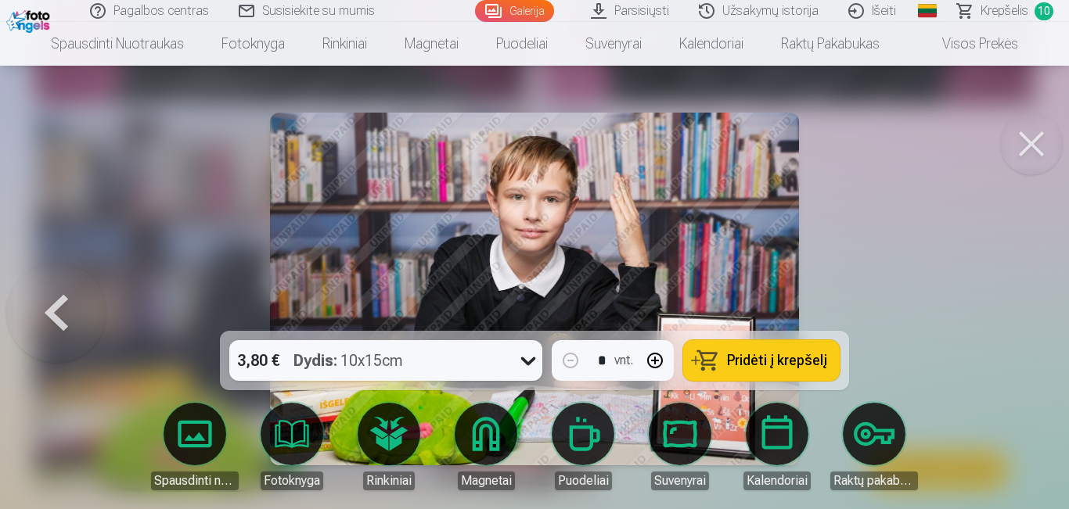
click at [1022, 149] on button at bounding box center [1031, 144] width 63 height 63
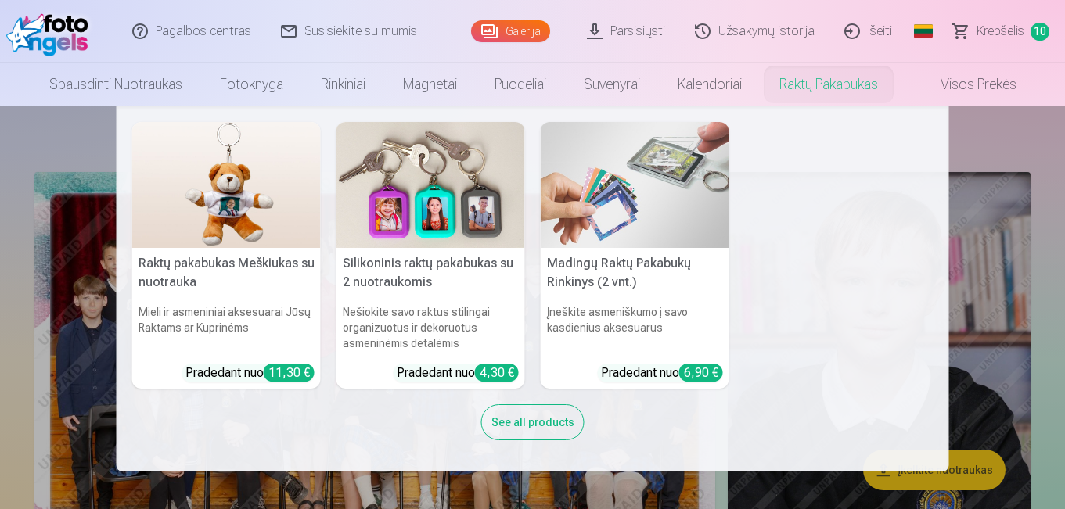
click at [439, 216] on img at bounding box center [430, 185] width 189 height 126
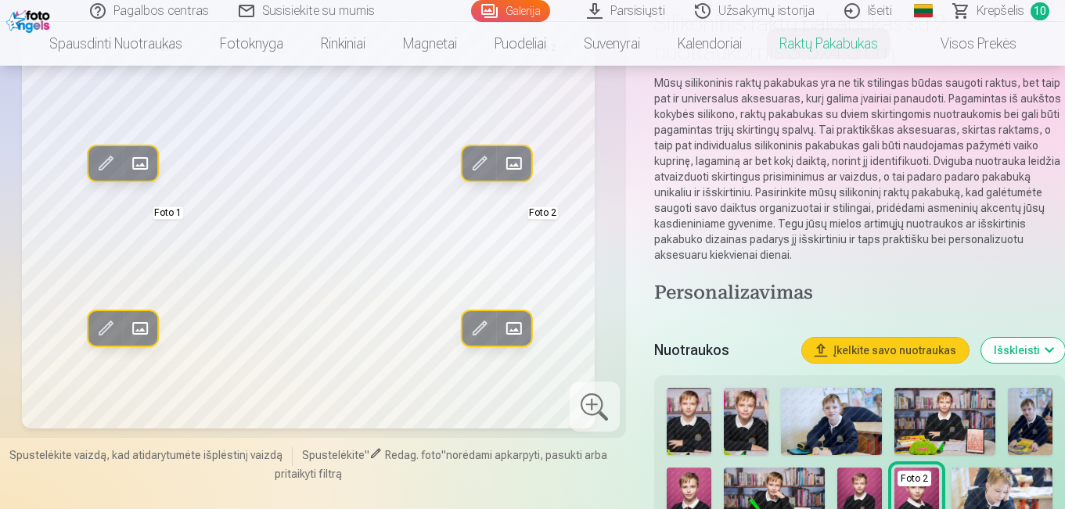
scroll to position [156, 0]
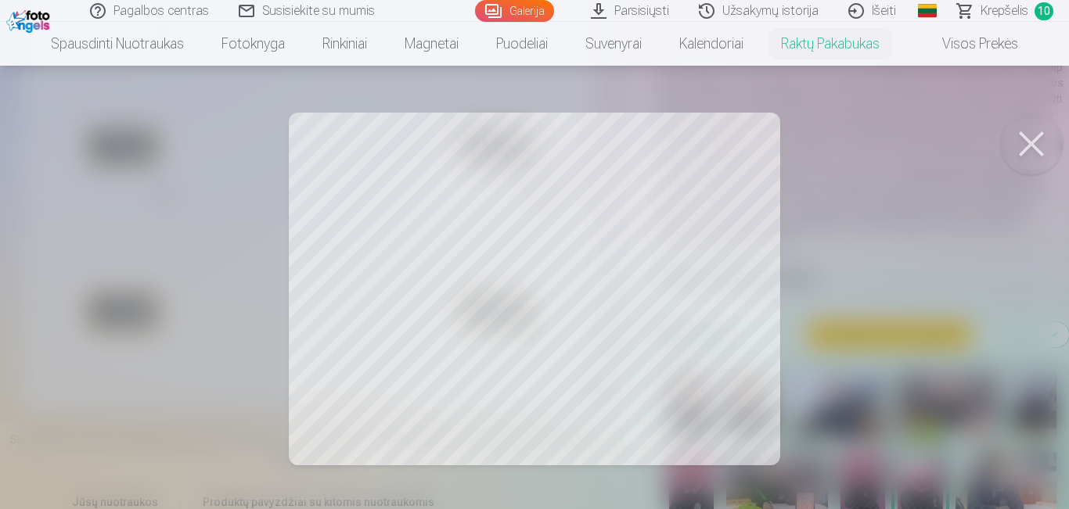
click at [617, 335] on div at bounding box center [534, 254] width 1069 height 509
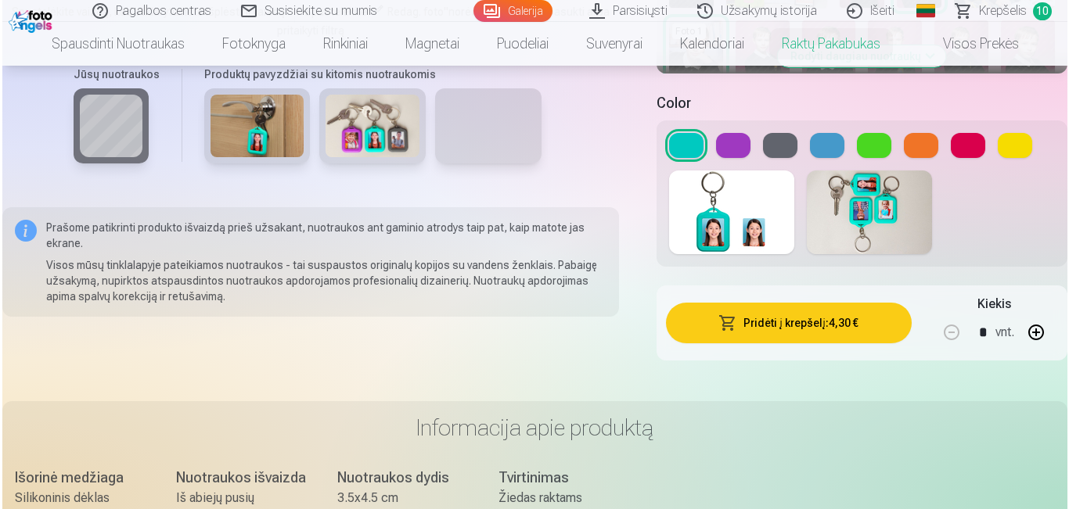
scroll to position [678, 0]
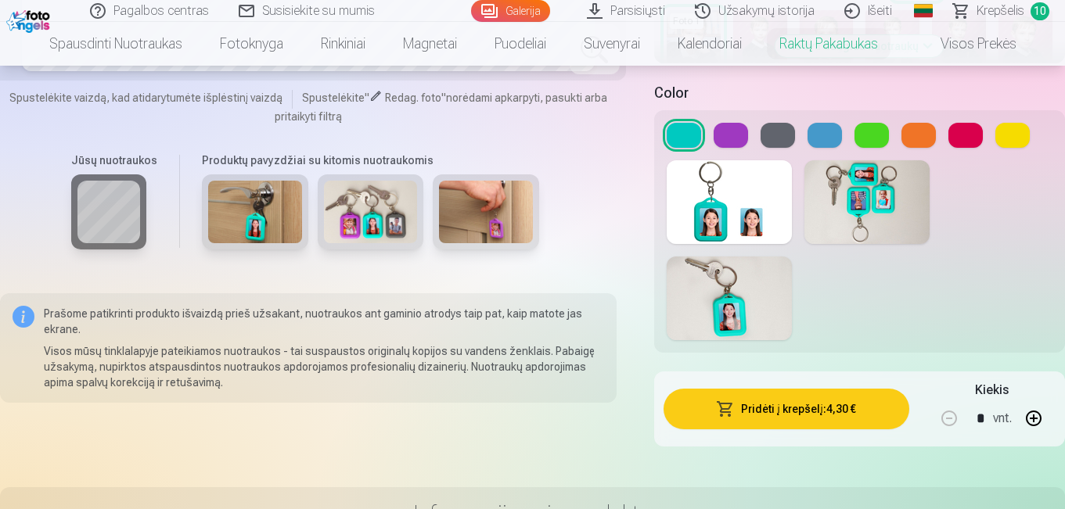
click at [769, 393] on button "Pridėti į krepšelį : 4,30 €" at bounding box center [786, 409] width 246 height 41
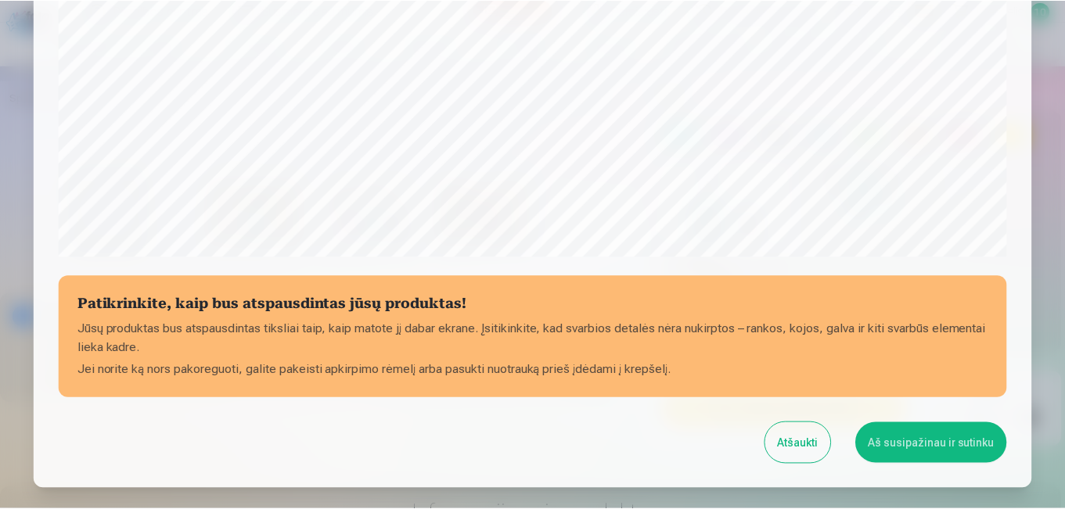
scroll to position [617, 0]
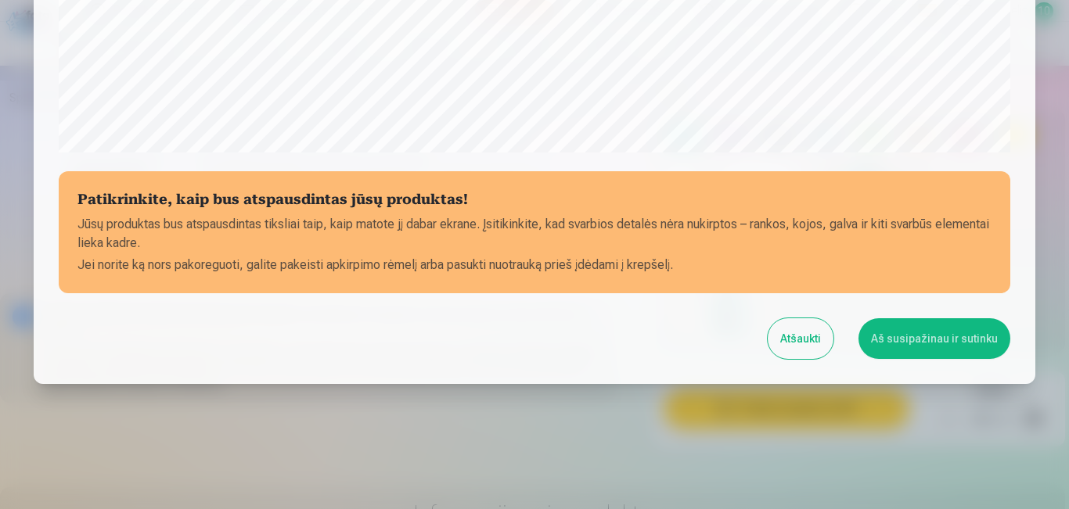
click at [912, 344] on button "Aš susipažinau ir sutinku" at bounding box center [934, 338] width 152 height 41
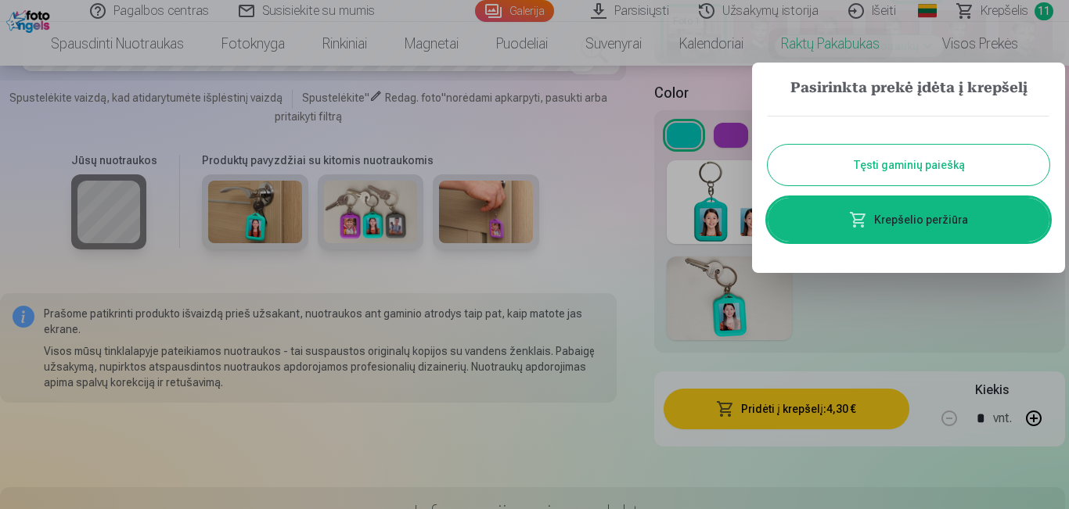
click at [894, 166] on button "Tęsti gaminių paiešką" at bounding box center [909, 165] width 282 height 41
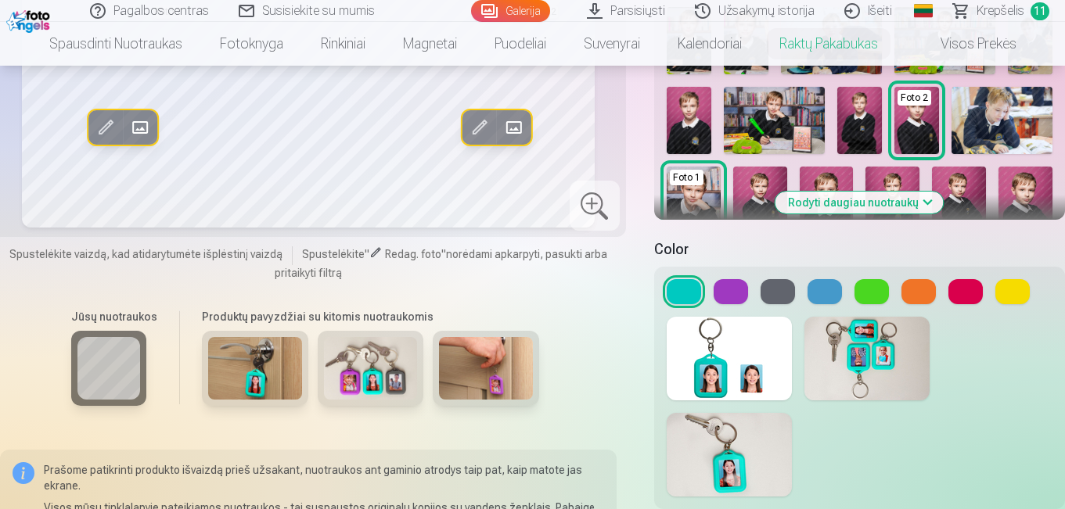
scroll to position [469, 0]
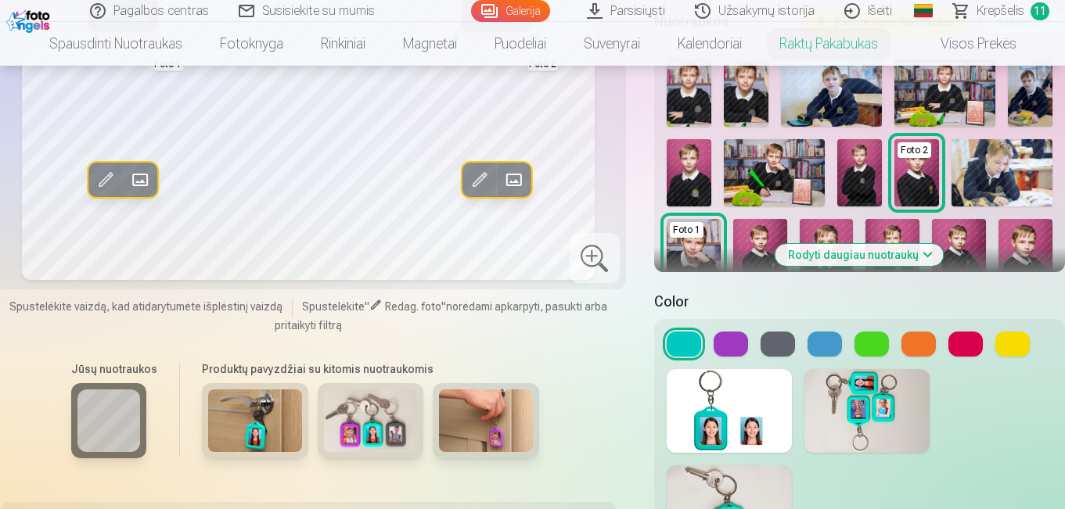
click at [964, 7] on link "Krepšelis 11" at bounding box center [1002, 11] width 126 height 22
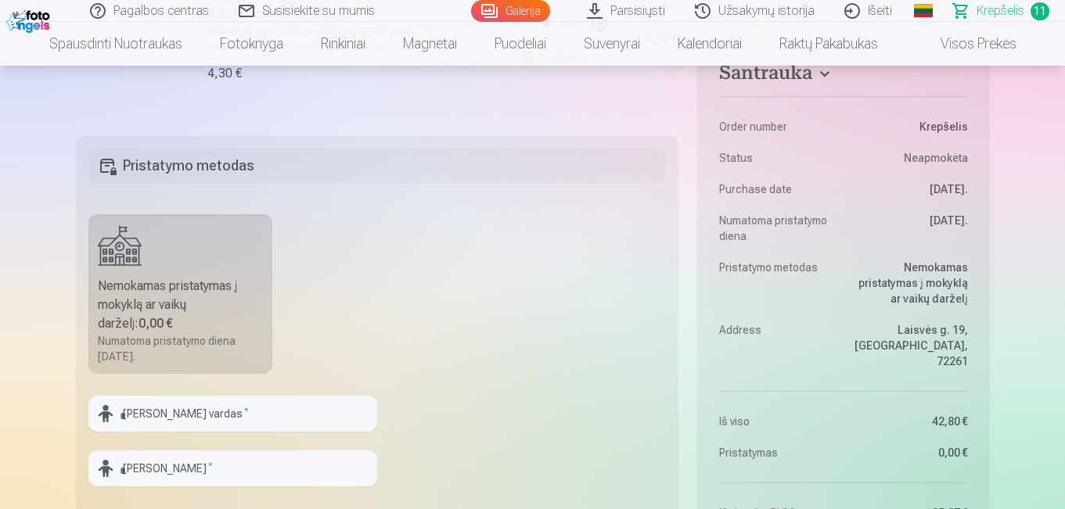
scroll to position [2165, 0]
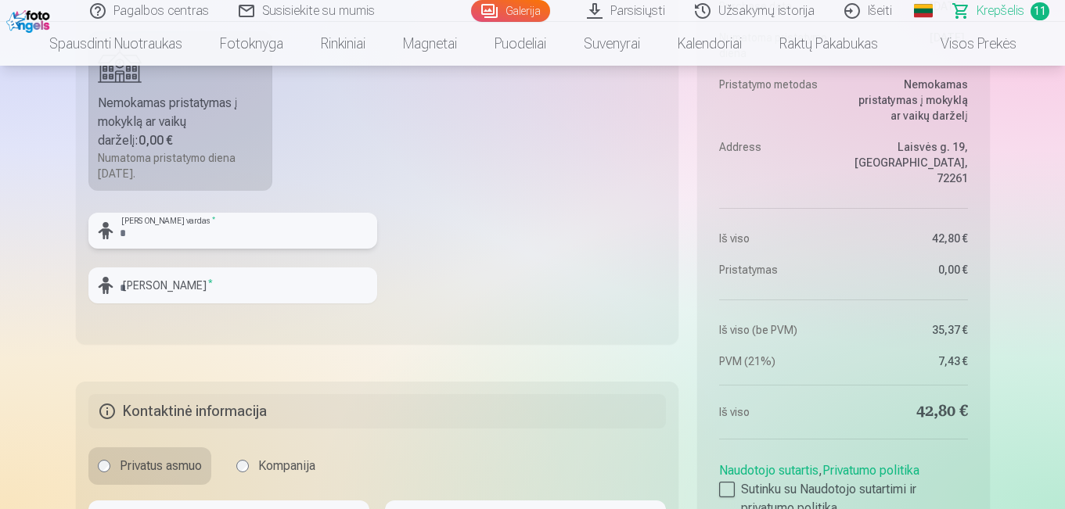
click at [288, 227] on input "text" at bounding box center [232, 231] width 289 height 36
type input "*****"
click at [257, 288] on input "text" at bounding box center [232, 286] width 289 height 36
type input "*"
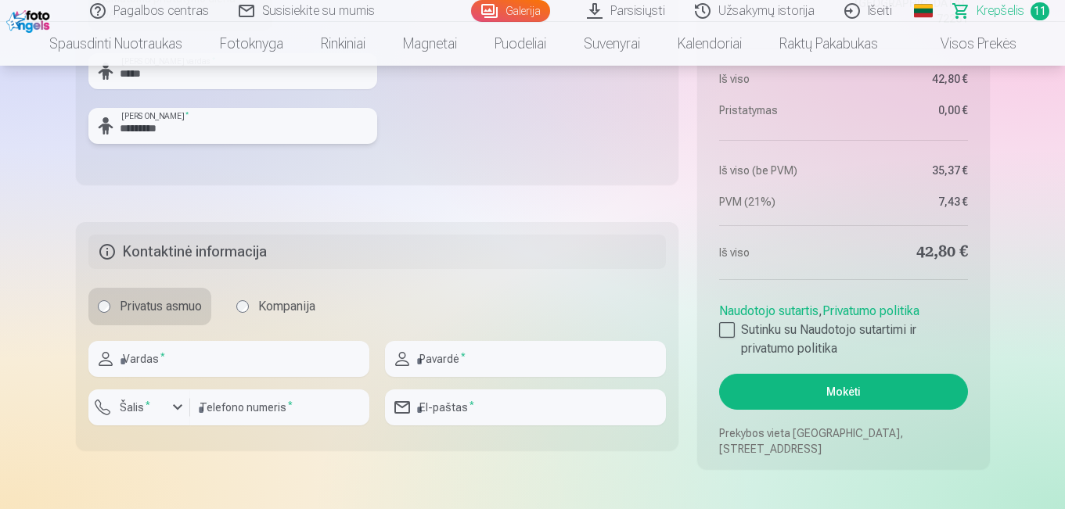
scroll to position [2347, 0]
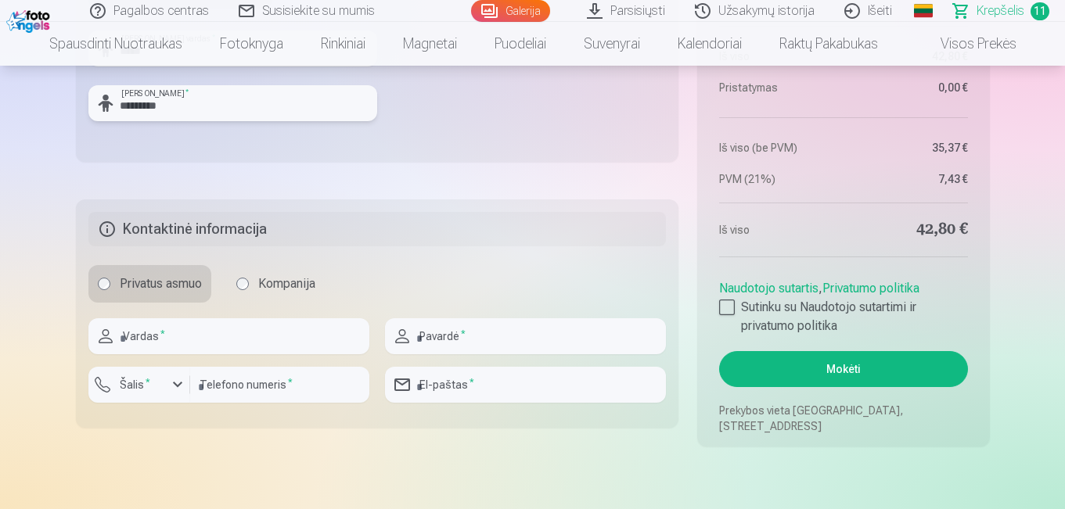
type input "*********"
click at [727, 302] on div at bounding box center [727, 308] width 16 height 16
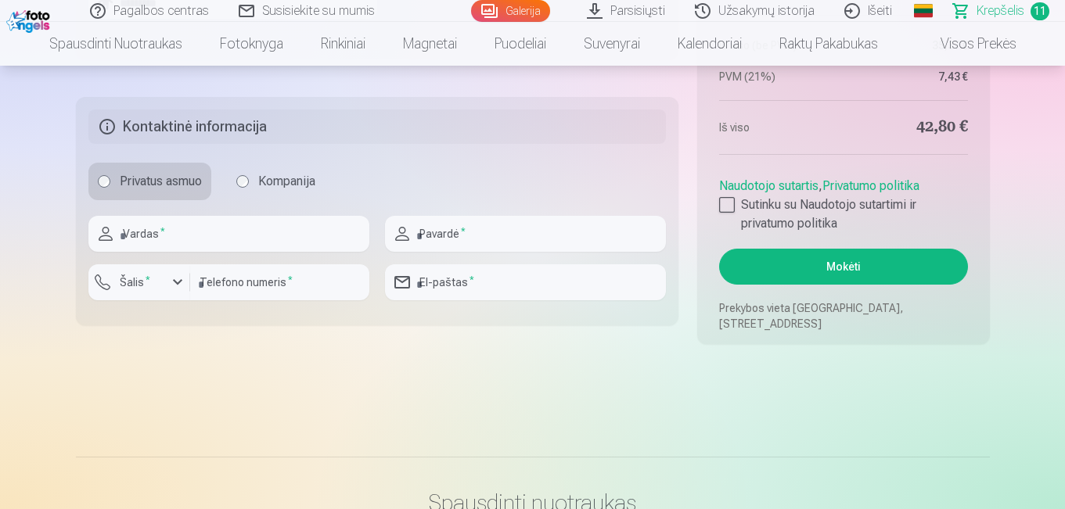
scroll to position [2451, 0]
click at [215, 227] on input "text" at bounding box center [228, 232] width 281 height 36
type input "********"
click at [452, 235] on input "text" at bounding box center [525, 232] width 281 height 36
type input "**********"
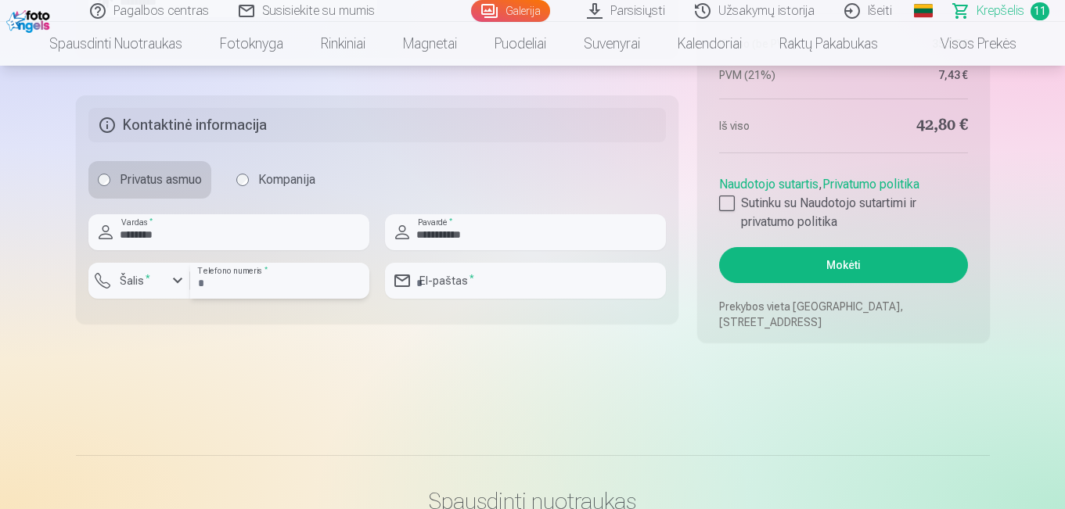
click at [258, 284] on input "number" at bounding box center [279, 281] width 179 height 36
click at [178, 279] on div "button" at bounding box center [177, 280] width 19 height 19
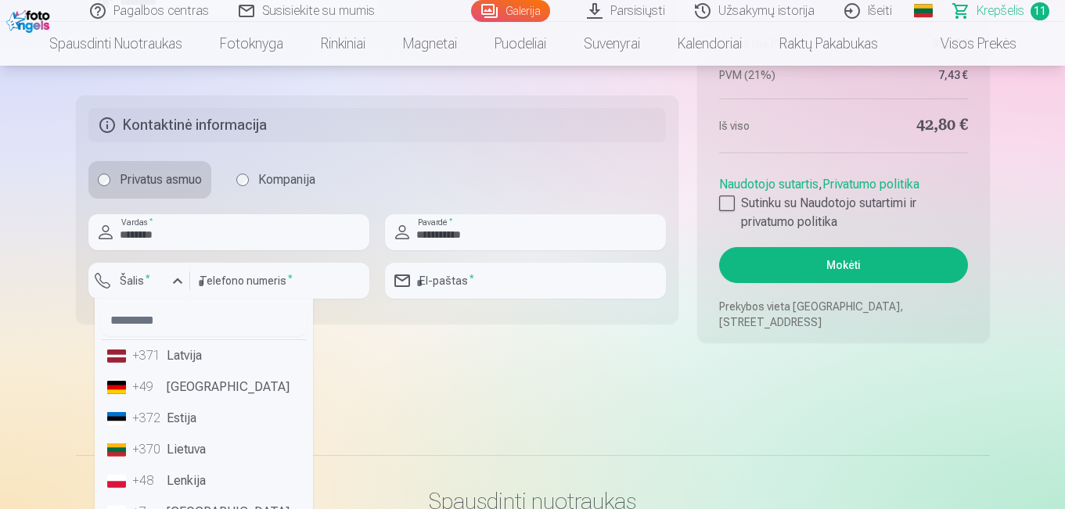
click at [183, 457] on li "+370 Lietuva" at bounding box center [204, 449] width 206 height 31
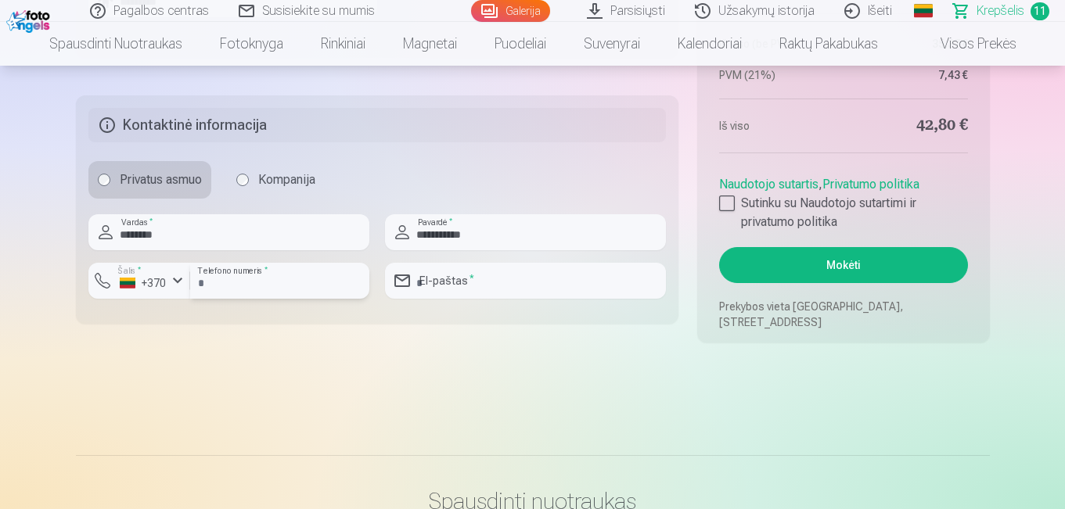
click at [282, 275] on input "number" at bounding box center [279, 281] width 179 height 36
type input "********"
click at [441, 278] on input "email" at bounding box center [525, 281] width 281 height 36
type input "**********"
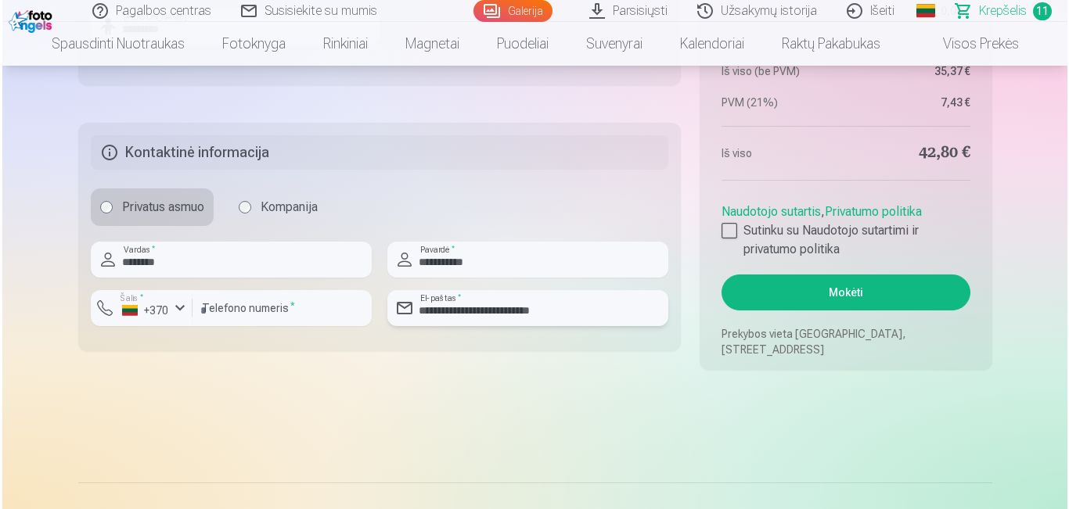
scroll to position [2425, 0]
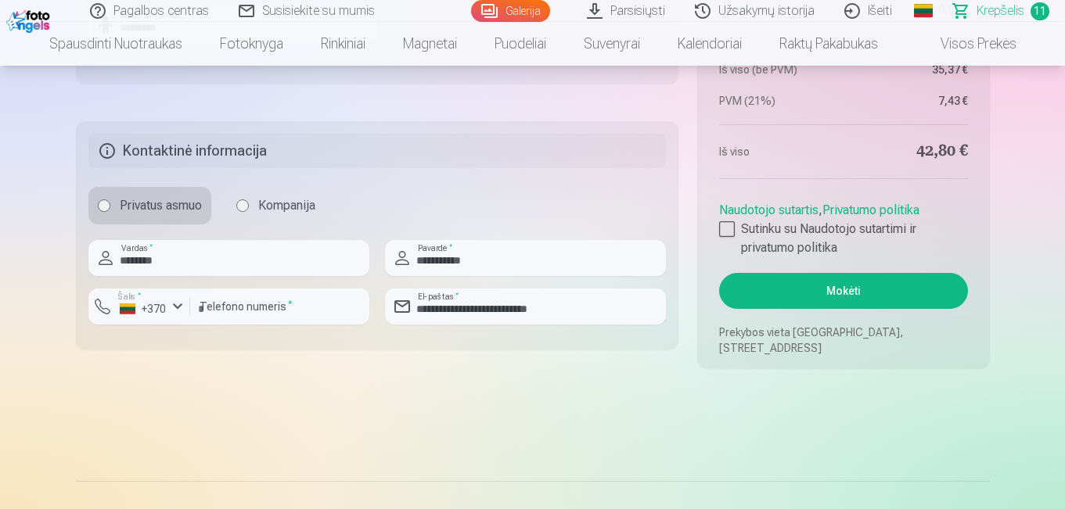
click at [827, 282] on button "Mokėti" at bounding box center [843, 291] width 248 height 36
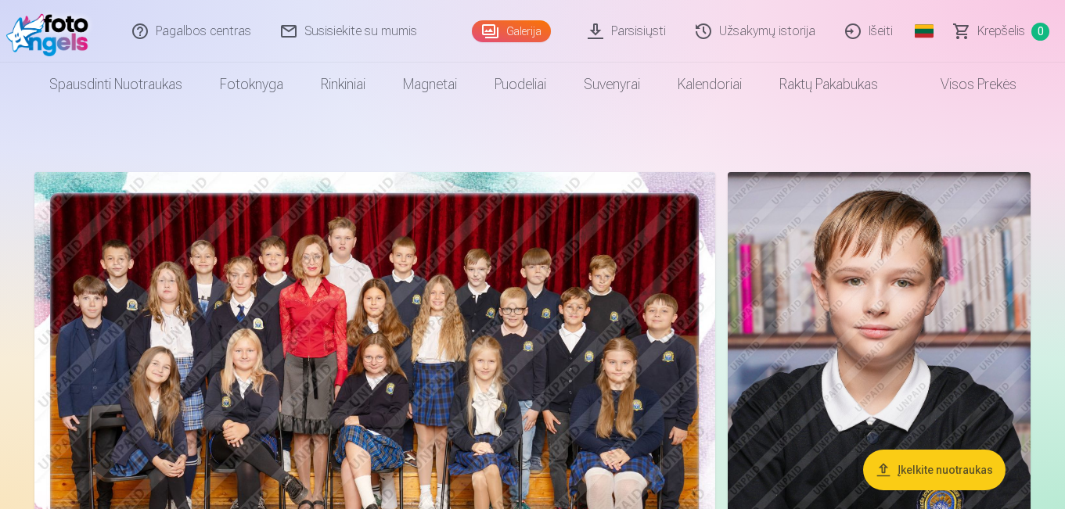
click at [968, 464] on button "Įkelkite nuotraukas" at bounding box center [934, 470] width 142 height 41
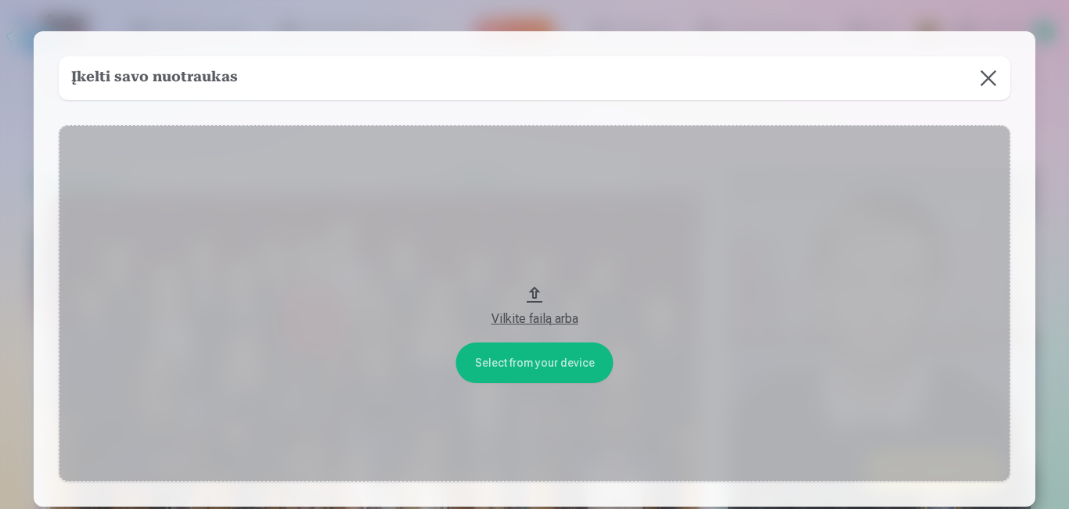
click at [536, 323] on div "Vilkite failą arba" at bounding box center [534, 319] width 920 height 19
click at [992, 81] on button at bounding box center [988, 78] width 44 height 44
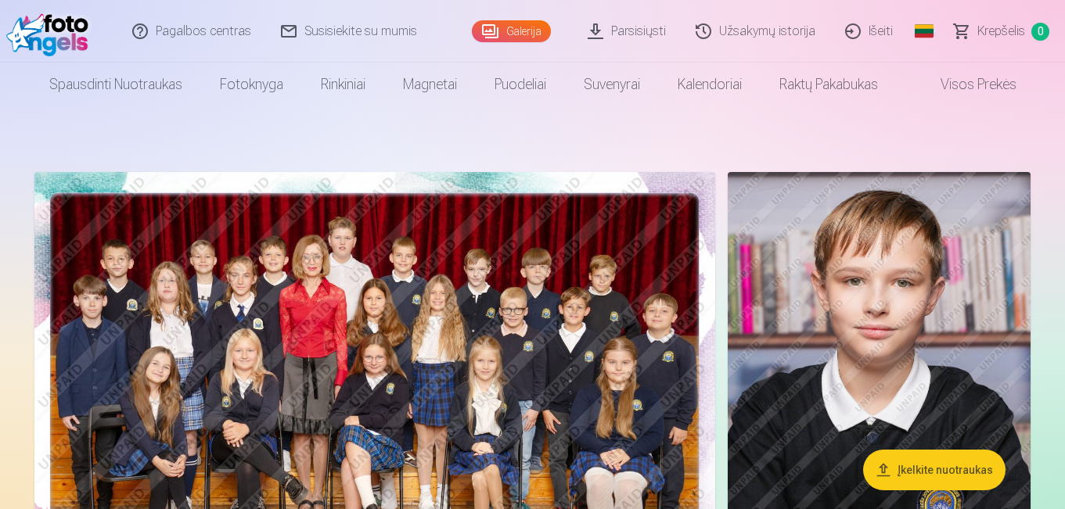
click at [914, 482] on button "Įkelkite nuotraukas" at bounding box center [934, 470] width 142 height 41
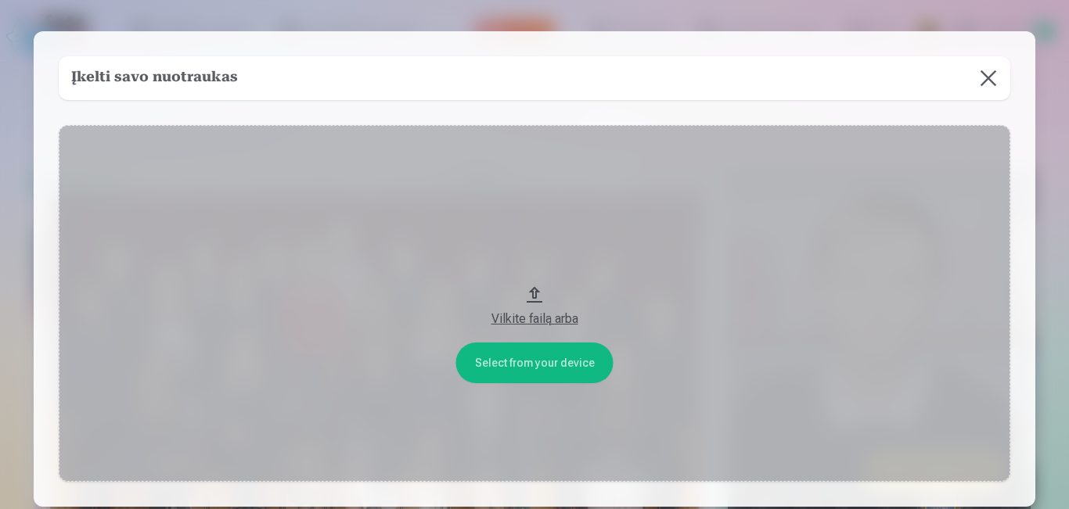
click at [1056, 56] on div at bounding box center [534, 254] width 1069 height 509
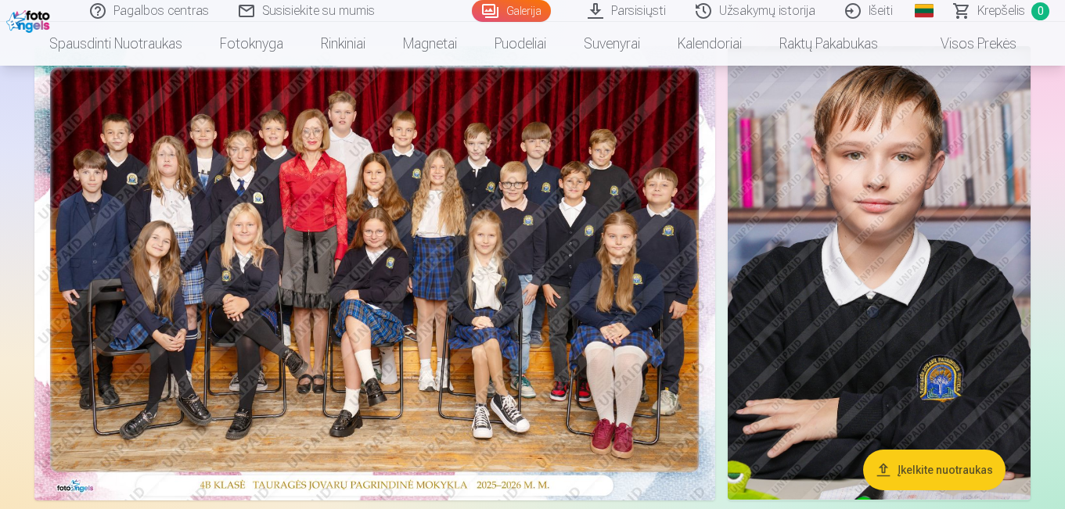
scroll to position [131, 0]
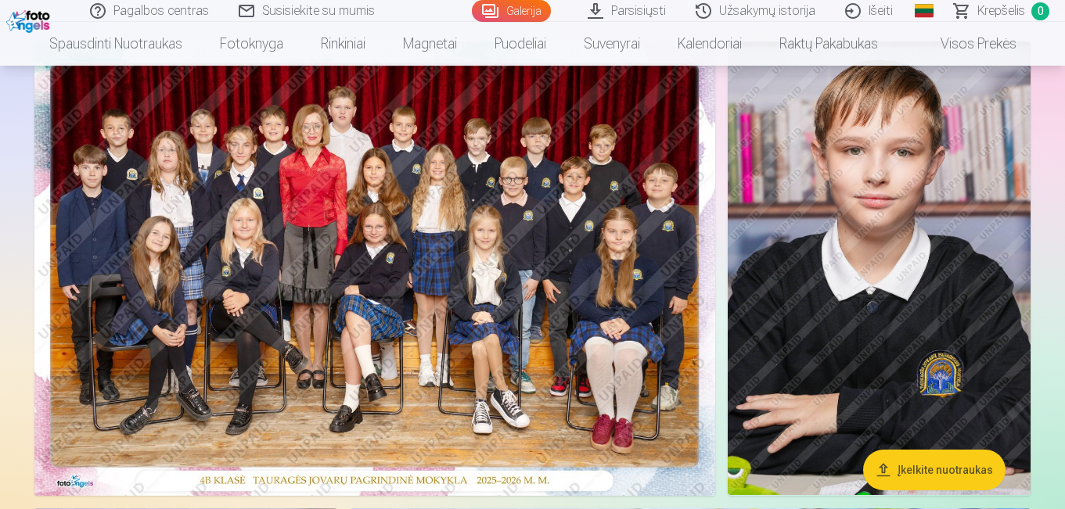
click at [852, 304] on img at bounding box center [879, 268] width 303 height 454
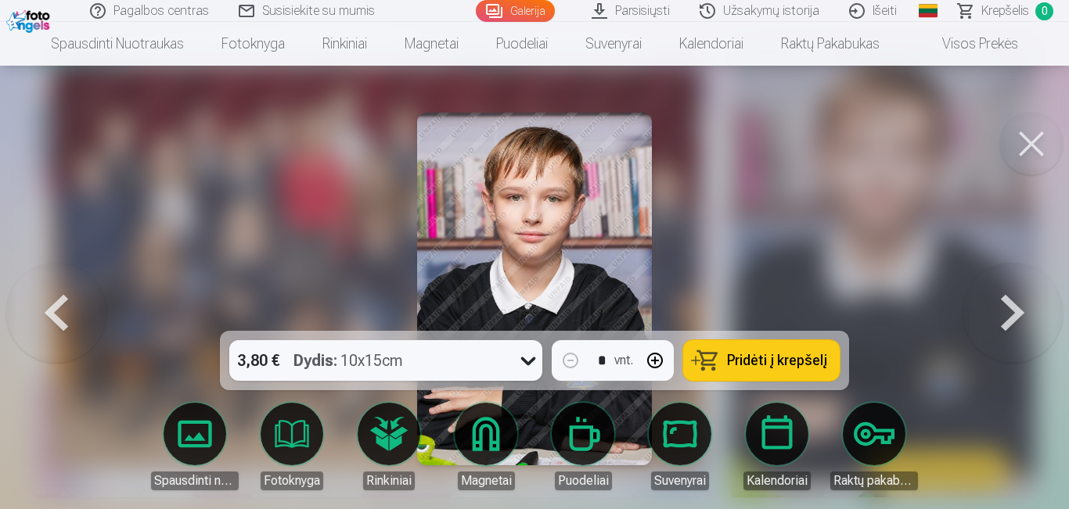
click at [543, 225] on img at bounding box center [535, 289] width 236 height 353
click at [1002, 144] on button at bounding box center [1031, 144] width 63 height 63
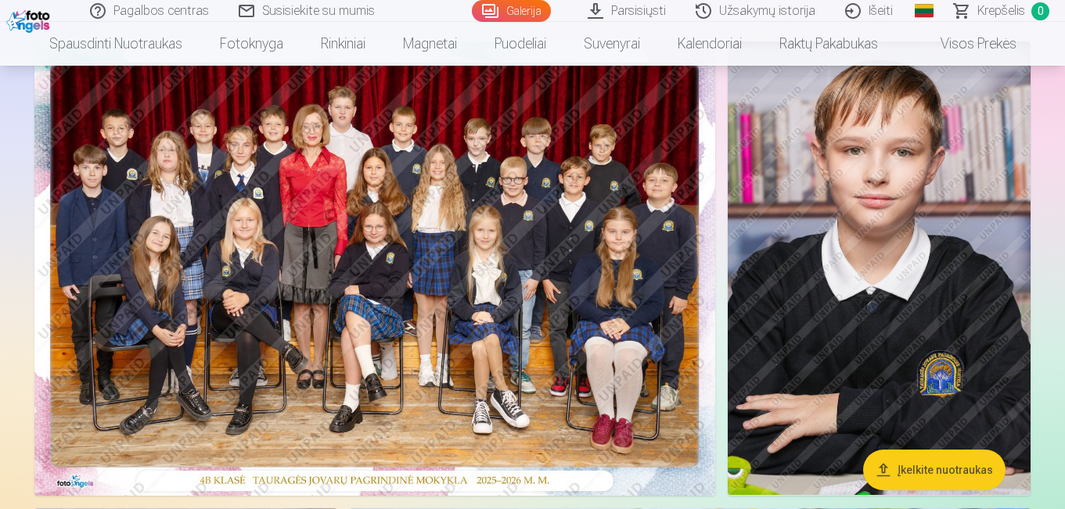
click at [920, 471] on button "Įkelkite nuotraukas" at bounding box center [934, 470] width 142 height 41
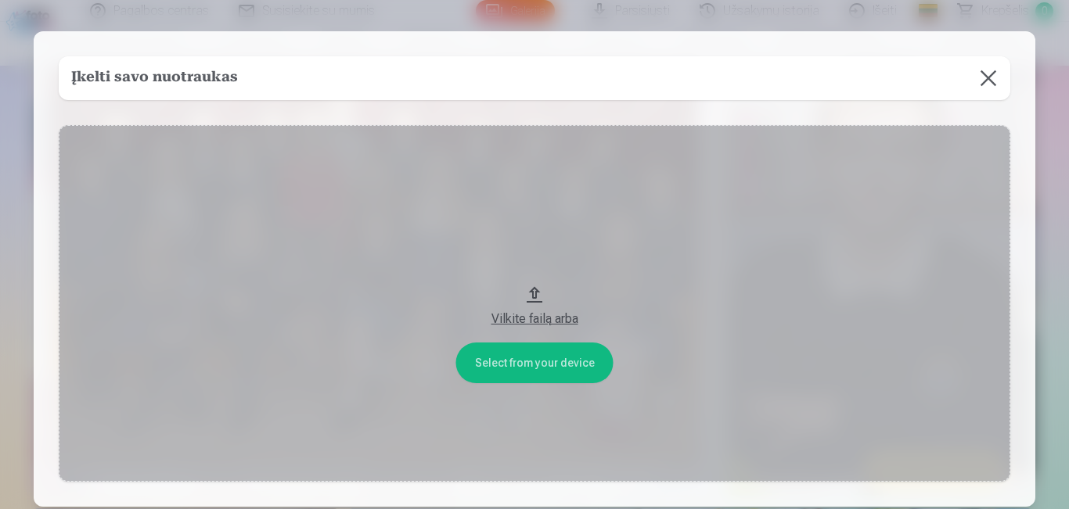
click at [494, 320] on div "Vilkite failą arba" at bounding box center [534, 319] width 920 height 19
click at [991, 77] on button at bounding box center [988, 78] width 44 height 44
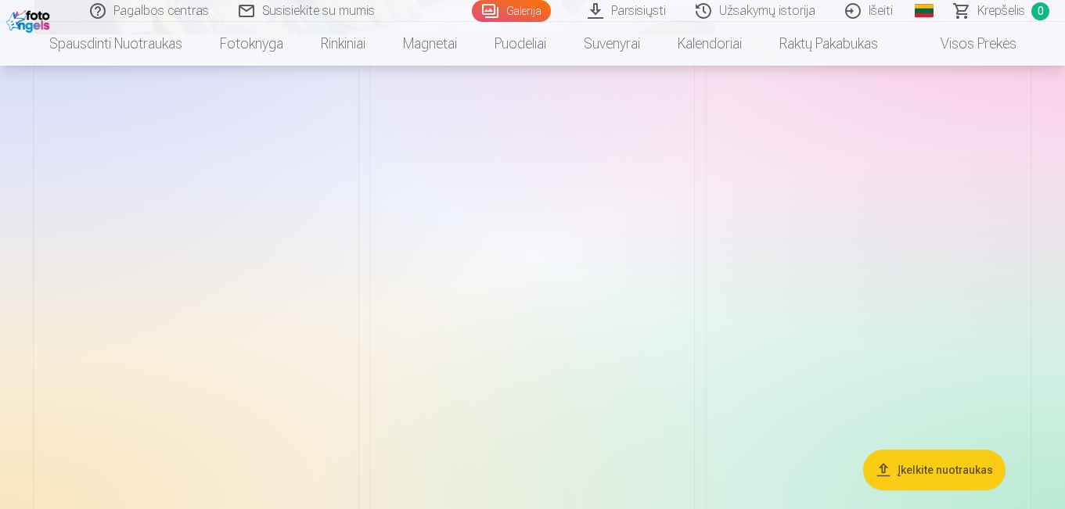
scroll to position [3208, 0]
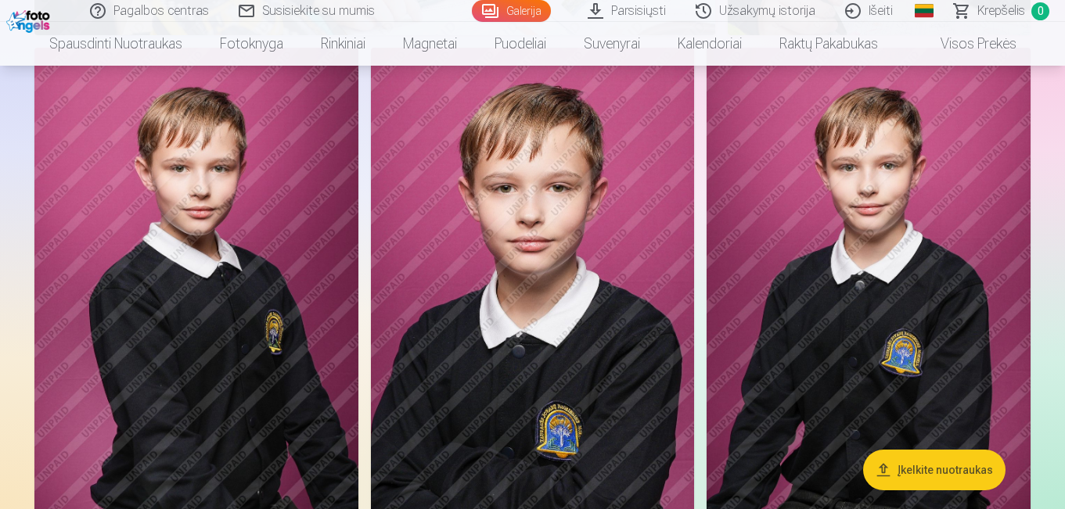
click at [232, 260] on img at bounding box center [196, 291] width 324 height 486
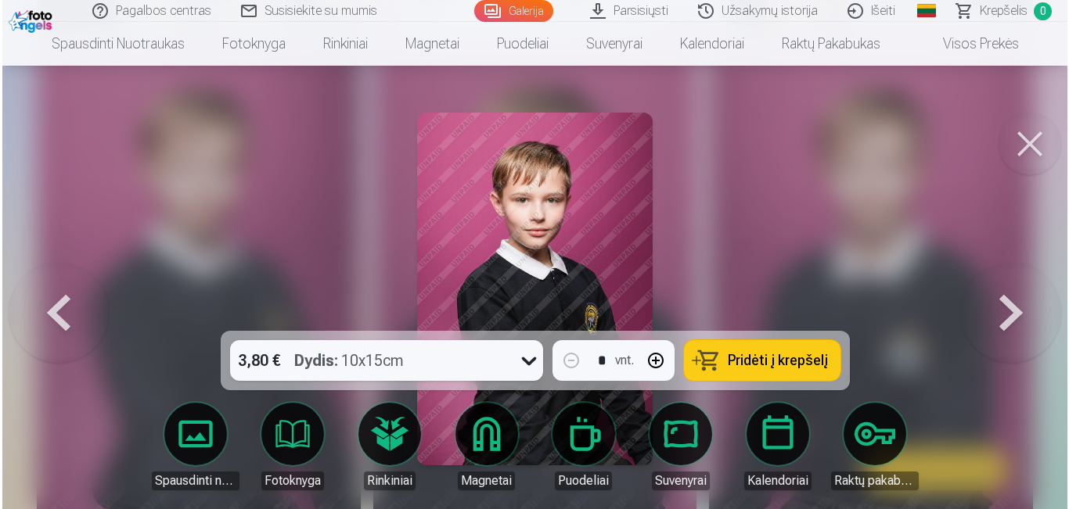
scroll to position [3218, 0]
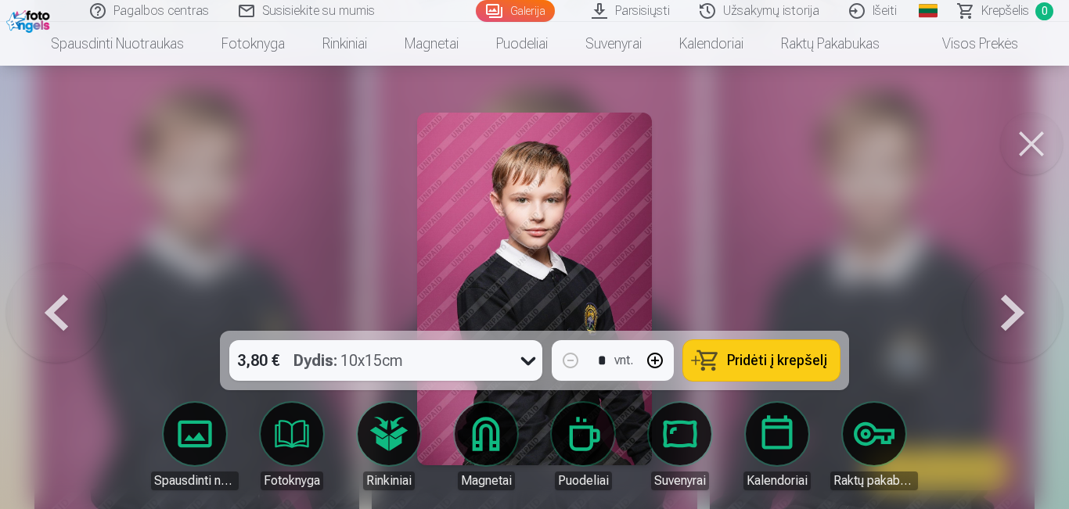
click at [1022, 315] on button at bounding box center [1012, 289] width 100 height 52
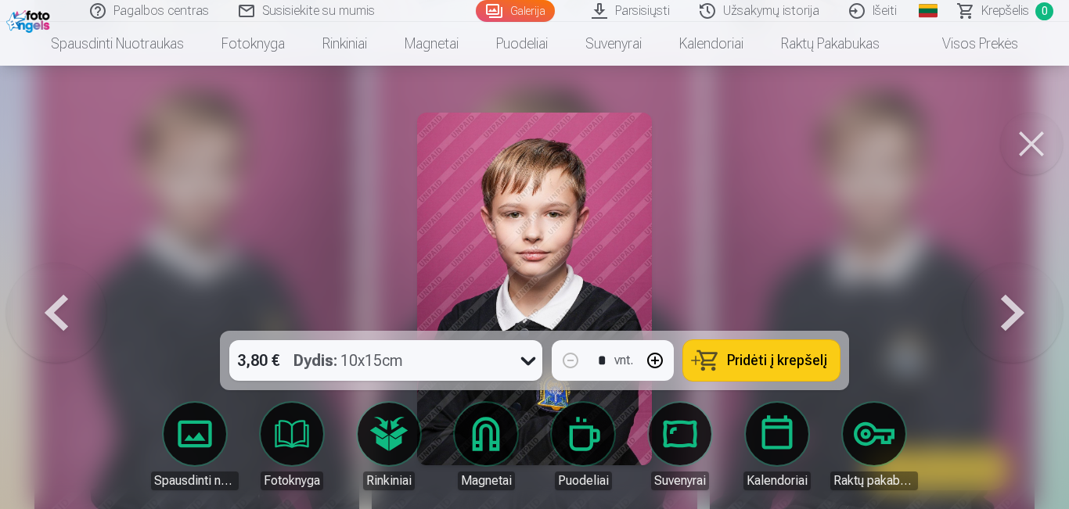
click at [1022, 315] on button at bounding box center [1012, 289] width 100 height 52
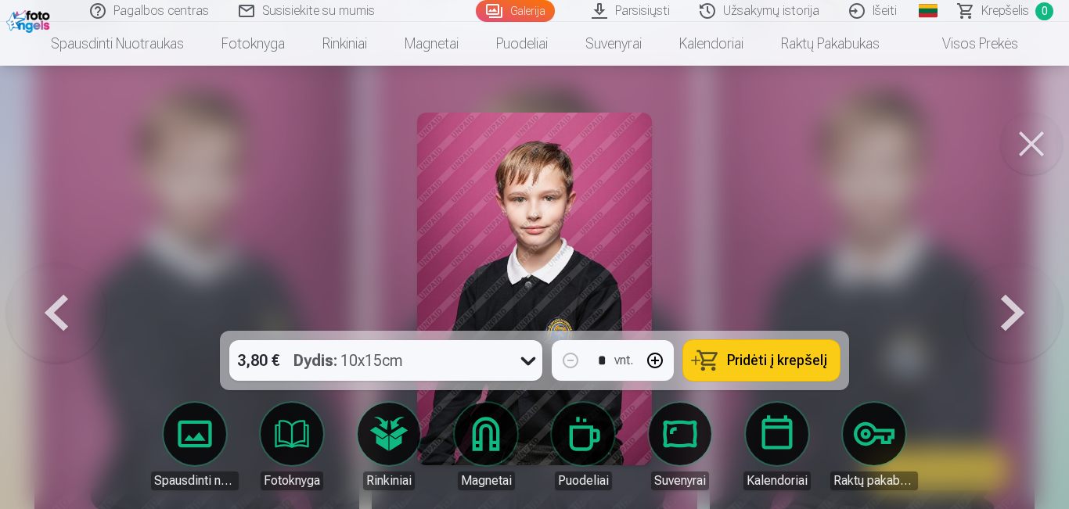
click at [1022, 315] on button at bounding box center [1012, 289] width 100 height 52
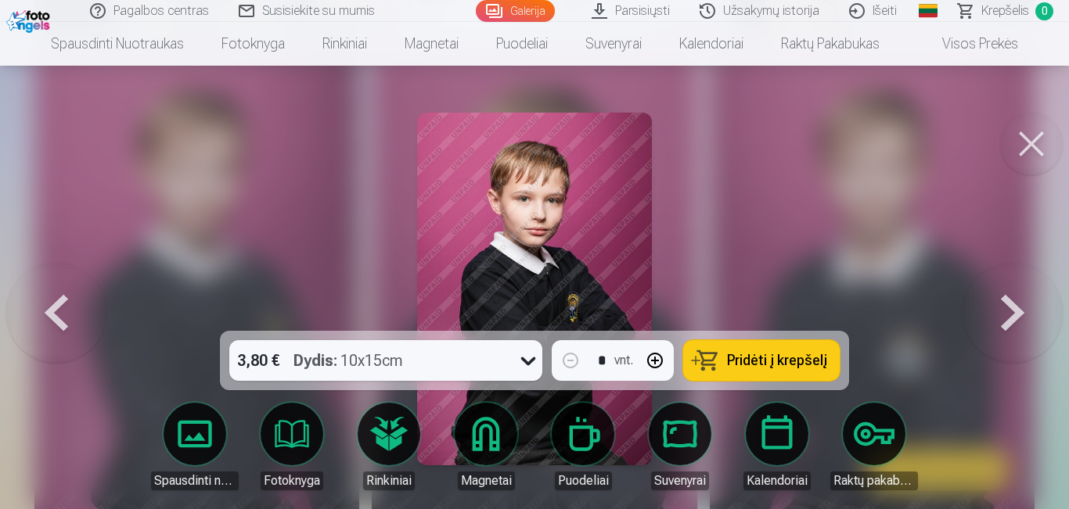
click at [1022, 315] on button at bounding box center [1012, 289] width 100 height 52
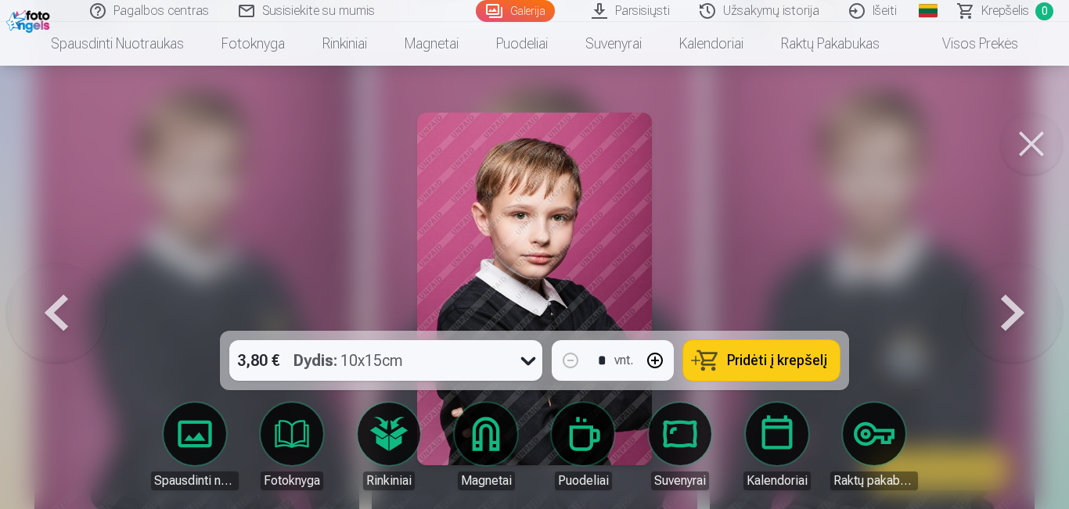
click at [1022, 315] on button at bounding box center [1012, 289] width 100 height 52
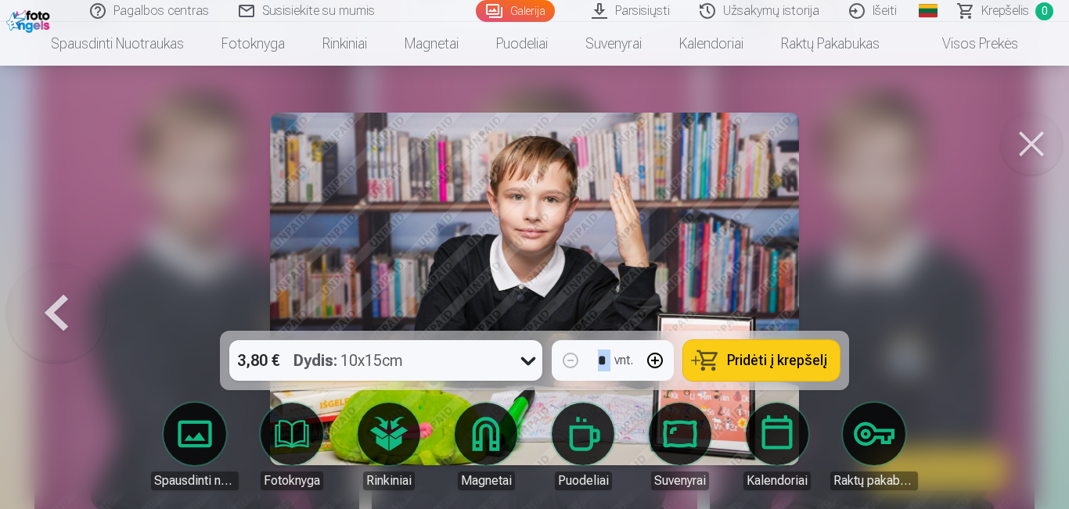
click at [1022, 315] on div at bounding box center [534, 254] width 1069 height 509
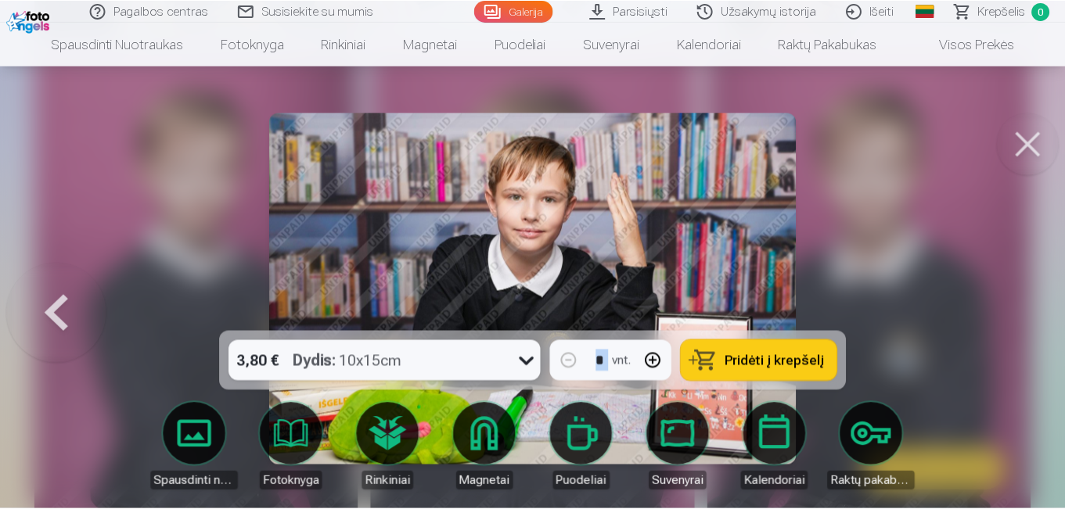
scroll to position [3208, 0]
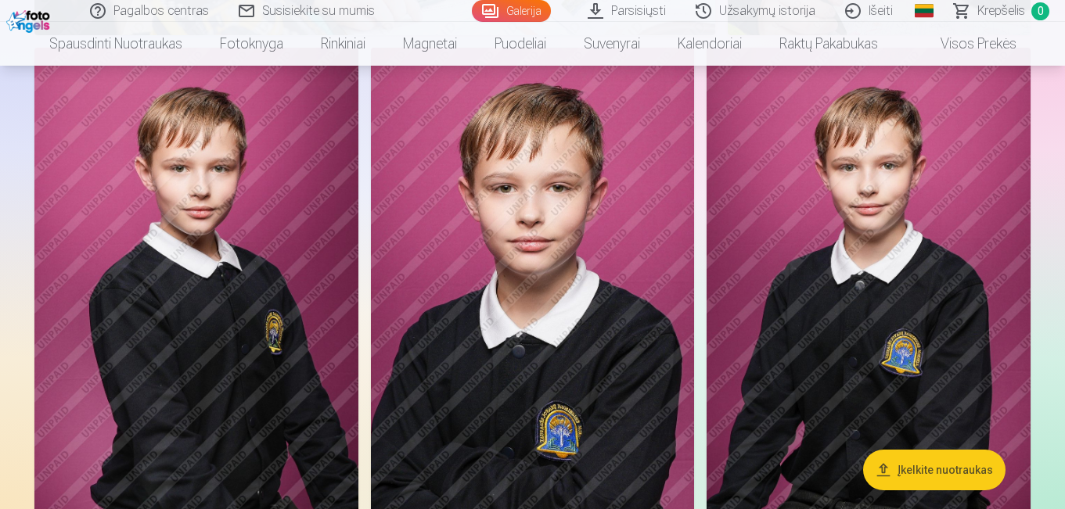
click at [642, 296] on img at bounding box center [533, 291] width 324 height 486
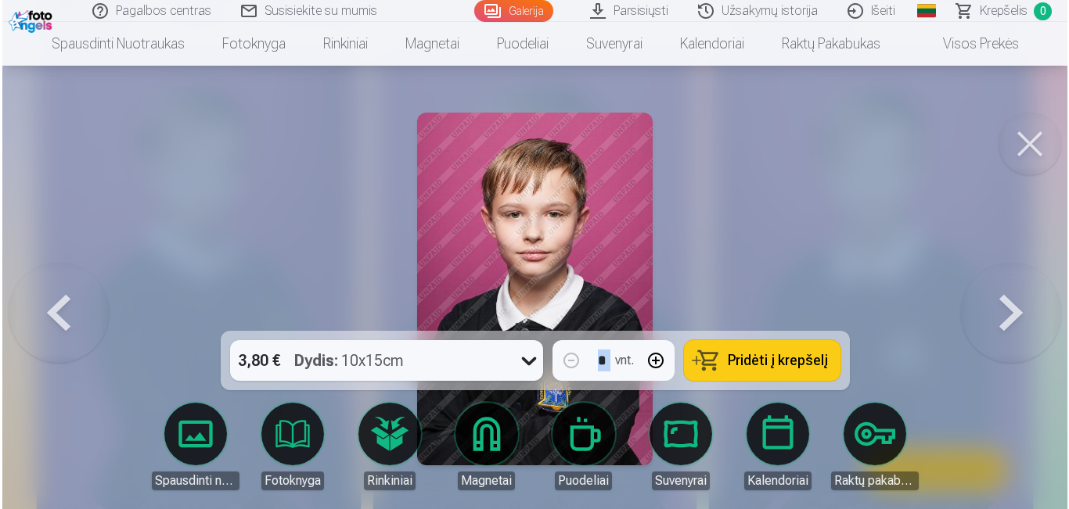
scroll to position [3218, 0]
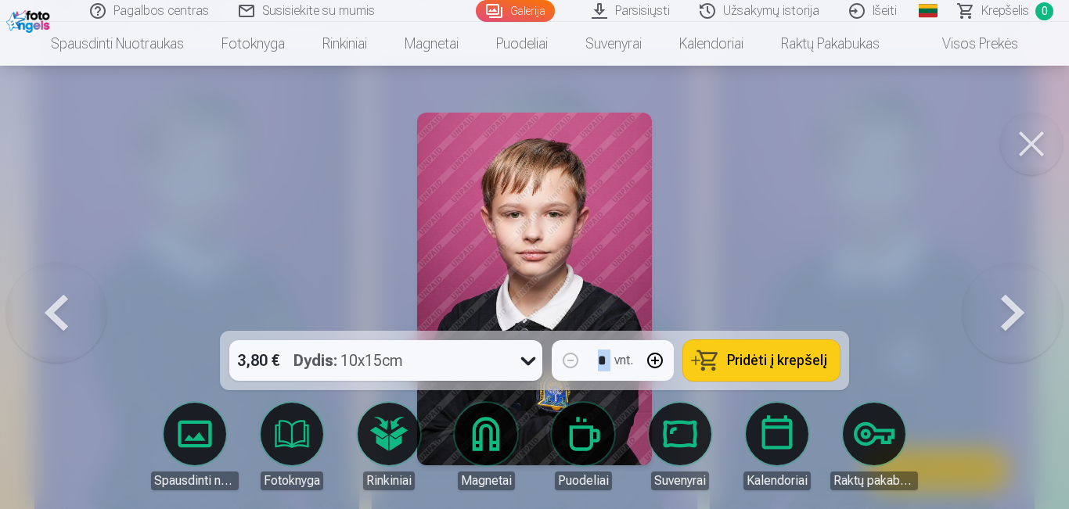
click at [617, 9] on link "Parsisiųsti" at bounding box center [631, 11] width 108 height 22
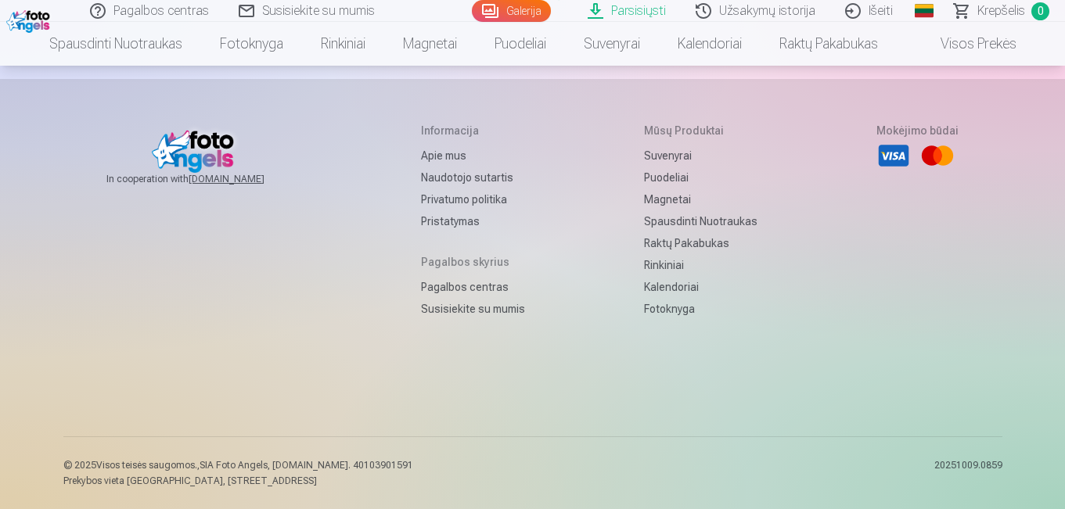
scroll to position [886, 0]
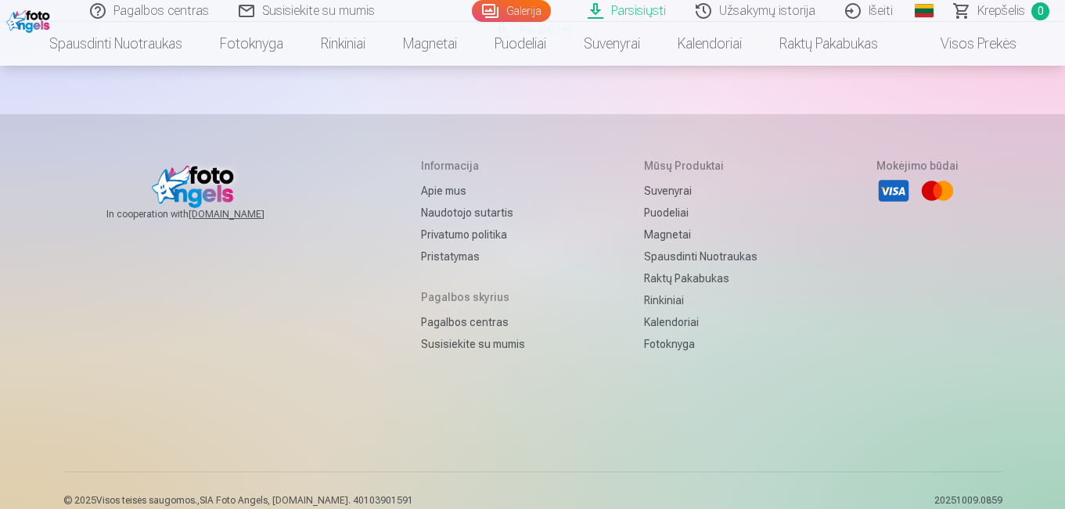
scroll to position [522, 0]
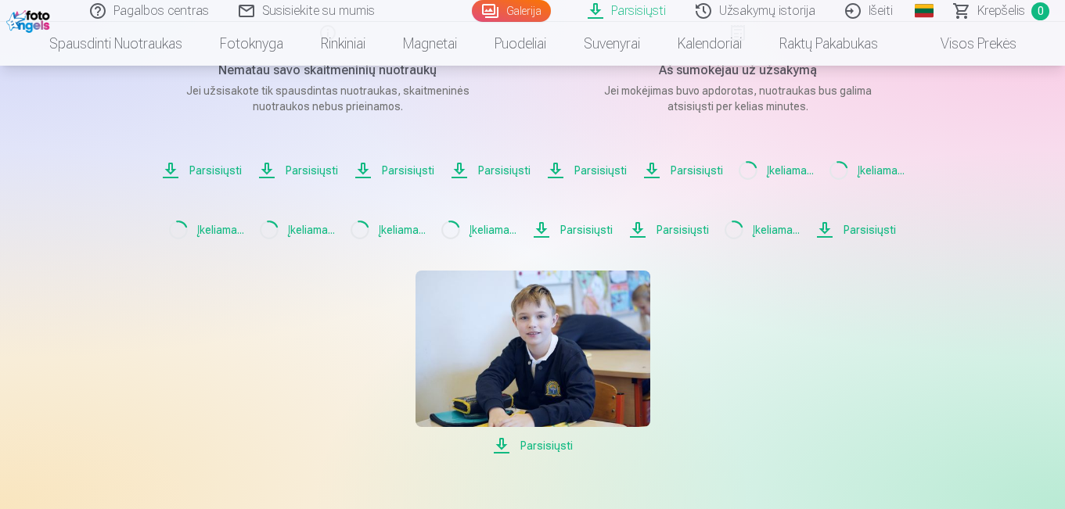
scroll to position [235, 0]
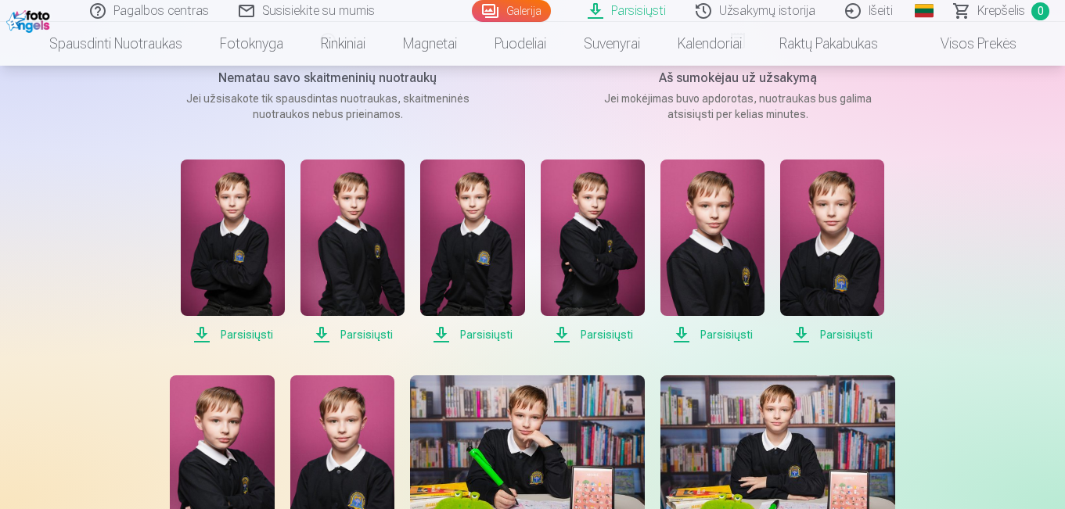
click at [853, 332] on span "Parsisiųsti" at bounding box center [832, 334] width 104 height 19
click at [710, 334] on span "Parsisiųsti" at bounding box center [712, 334] width 104 height 19
click at [594, 331] on span "Parsisiųsti" at bounding box center [593, 334] width 104 height 19
click at [475, 333] on span "Parsisiųsti" at bounding box center [472, 334] width 104 height 19
click at [336, 333] on span "Parsisiųsti" at bounding box center [352, 334] width 104 height 19
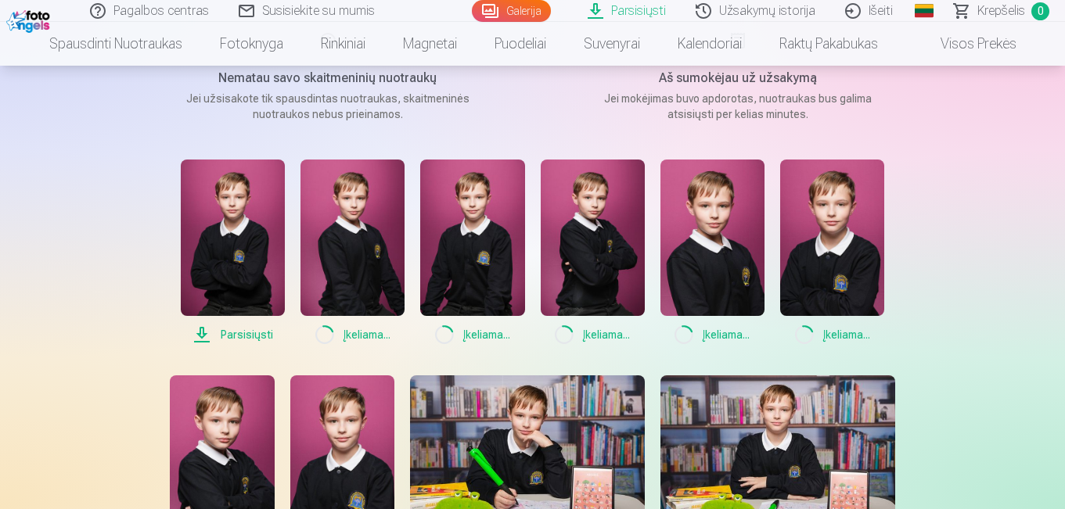
click at [247, 338] on span "Parsisiųsti" at bounding box center [233, 334] width 104 height 19
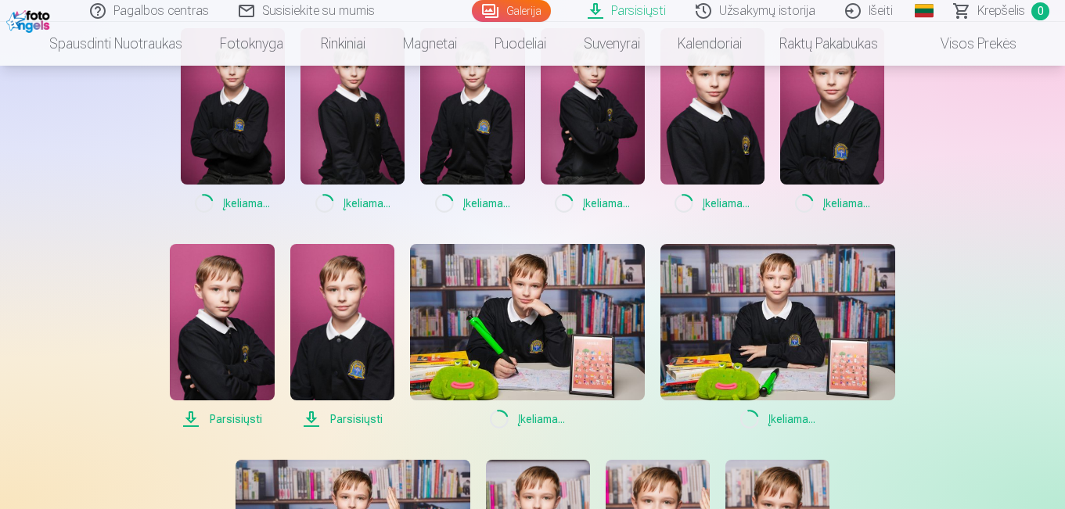
scroll to position [365, 0]
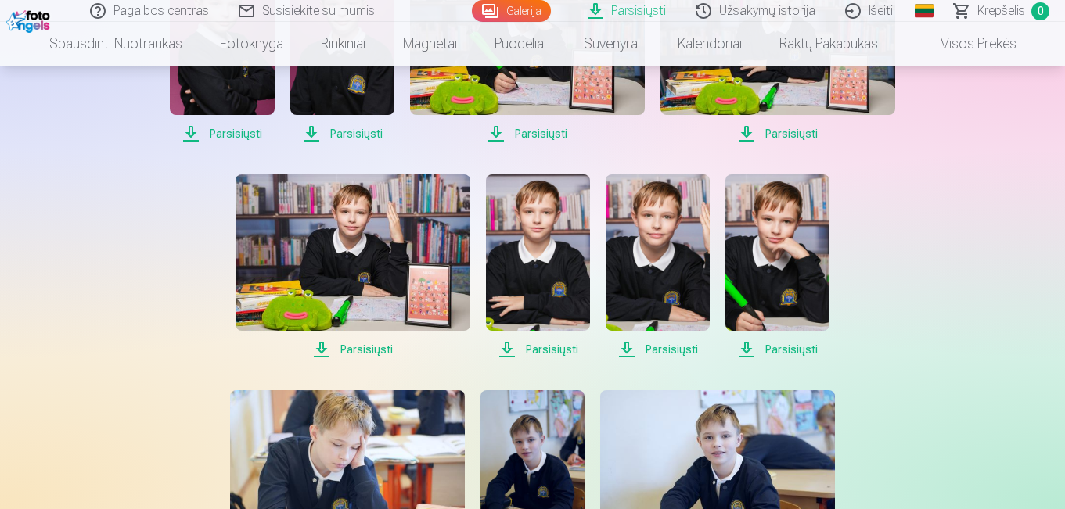
click at [974, 245] on div "Parsisiųsti Šiame skyriuje galite atsisiųsti dovanų nuotrauką ir įsigytas nuotr…" at bounding box center [532, 214] width 939 height 1732
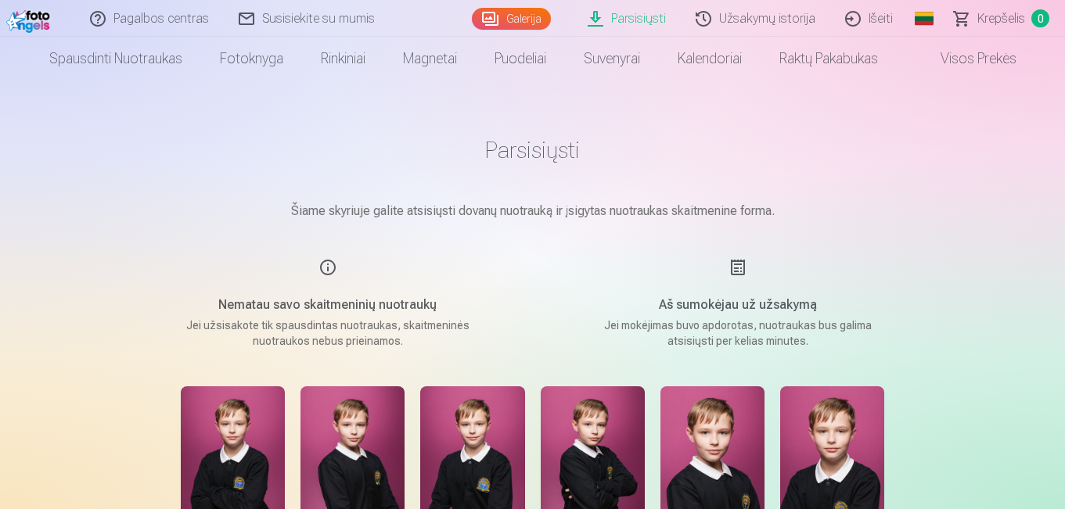
scroll to position [0, 0]
